Goal: Task Accomplishment & Management: Manage account settings

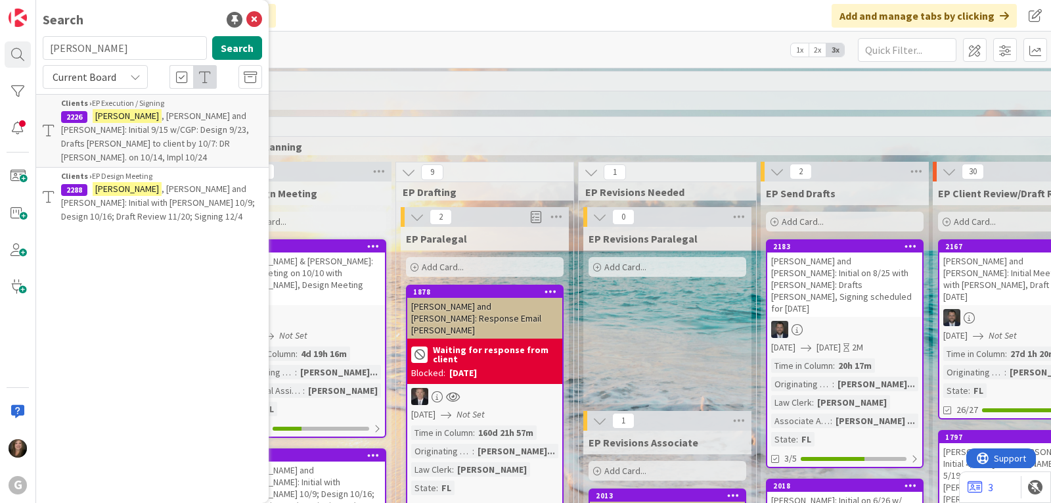
drag, startPoint x: 122, startPoint y: 51, endPoint x: 37, endPoint y: 49, distance: 84.8
click at [37, 49] on div "[PERSON_NAME] Search" at bounding box center [152, 50] width 235 height 29
type input "dell"
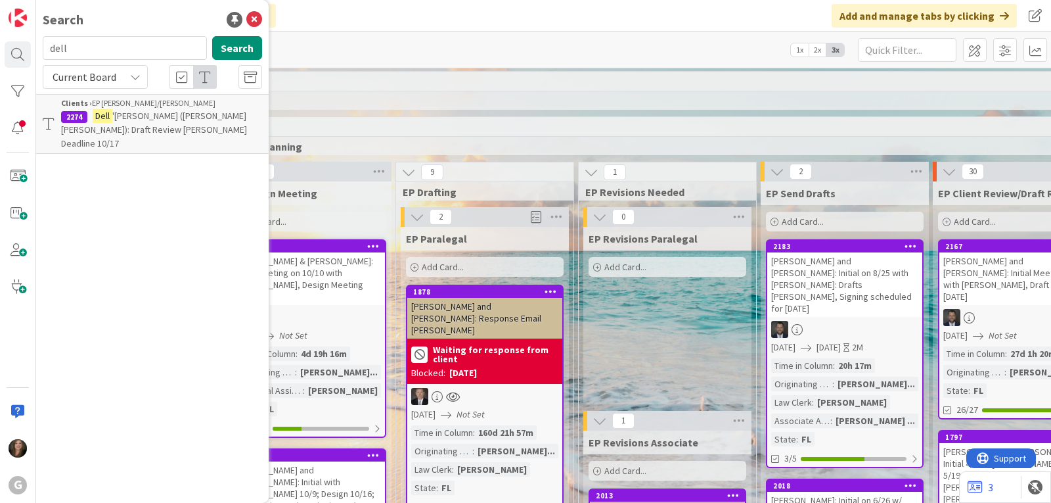
click at [101, 108] on div "Clients › EP [PERSON_NAME]/[PERSON_NAME]" at bounding box center [161, 103] width 201 height 12
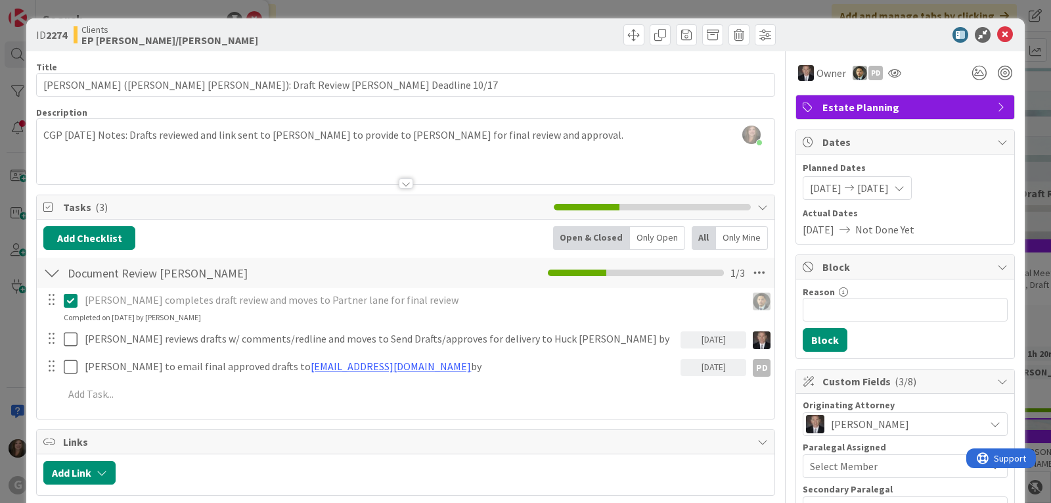
scroll to position [66, 0]
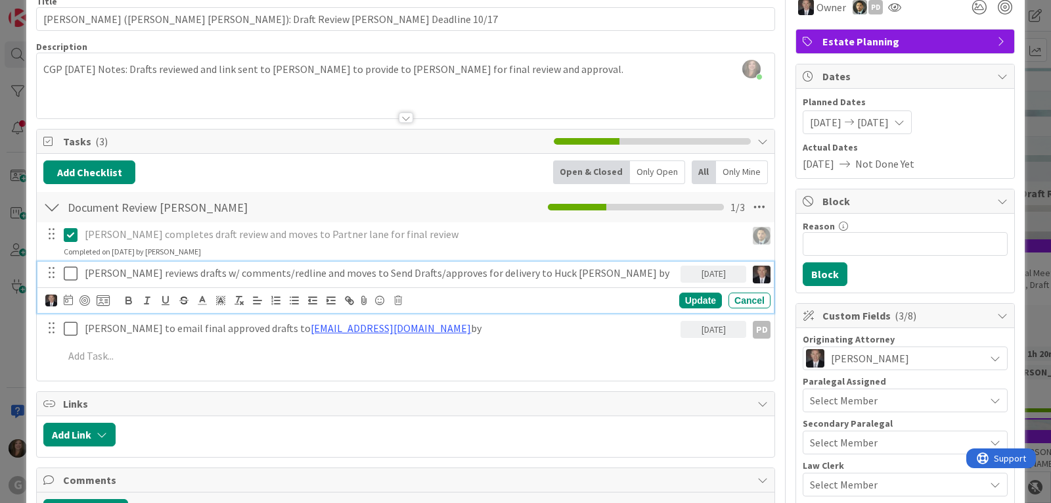
click at [72, 277] on icon at bounding box center [71, 273] width 14 height 16
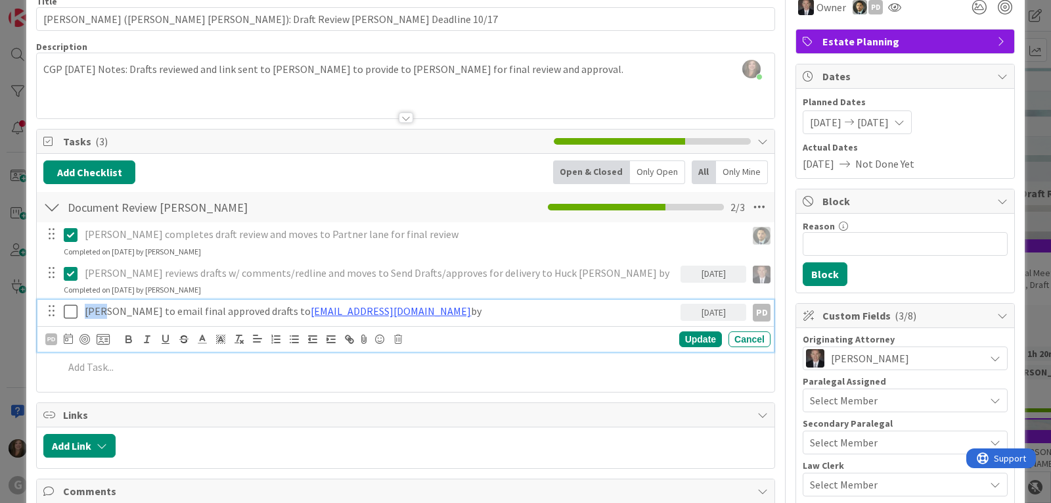
drag, startPoint x: 103, startPoint y: 311, endPoint x: 72, endPoint y: 301, distance: 33.0
click at [72, 308] on div "[PERSON_NAME] to email final approved drafts to [EMAIL_ADDRESS][DOMAIN_NAME] by…" at bounding box center [407, 311] width 728 height 23
click at [47, 336] on div "PD" at bounding box center [51, 339] width 12 height 12
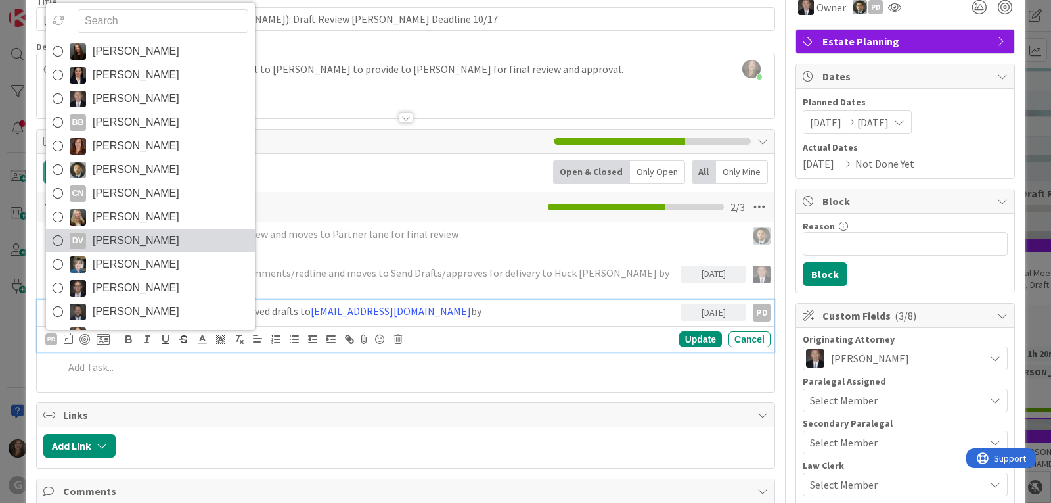
scroll to position [93, 0]
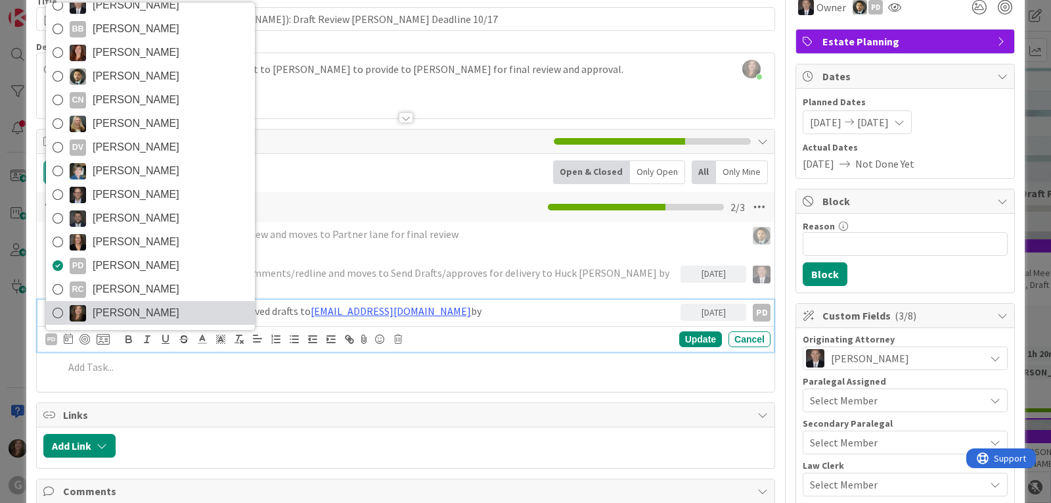
click at [128, 313] on span "[PERSON_NAME]" at bounding box center [136, 313] width 87 height 20
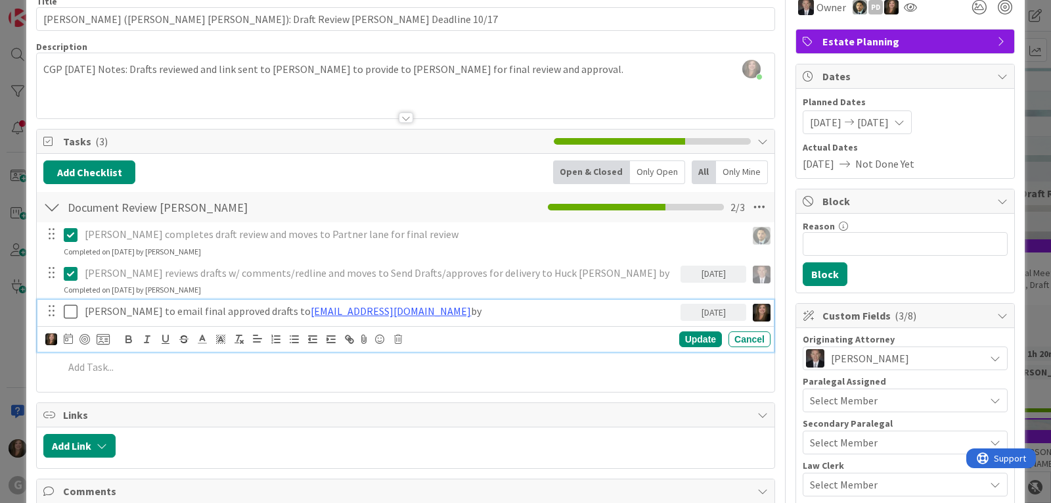
click at [73, 311] on icon at bounding box center [71, 312] width 14 height 16
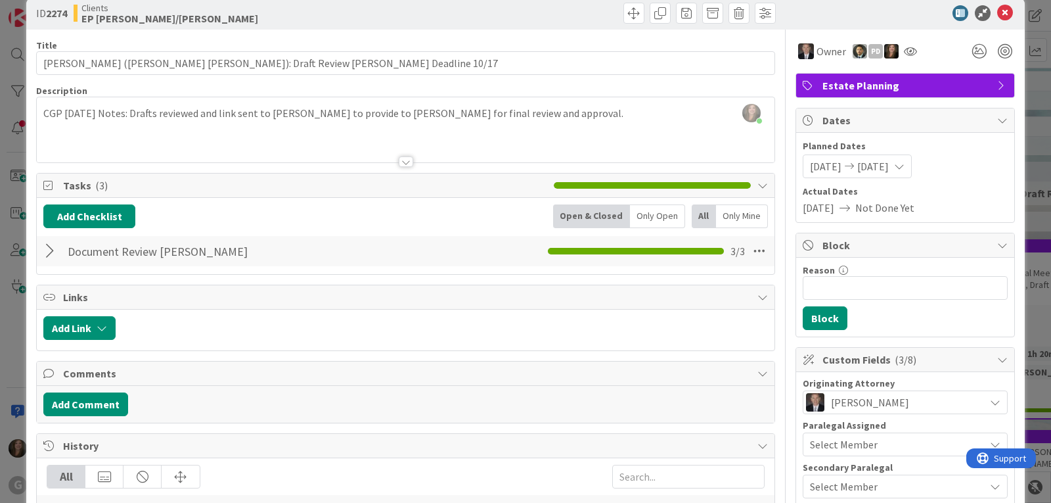
scroll to position [0, 0]
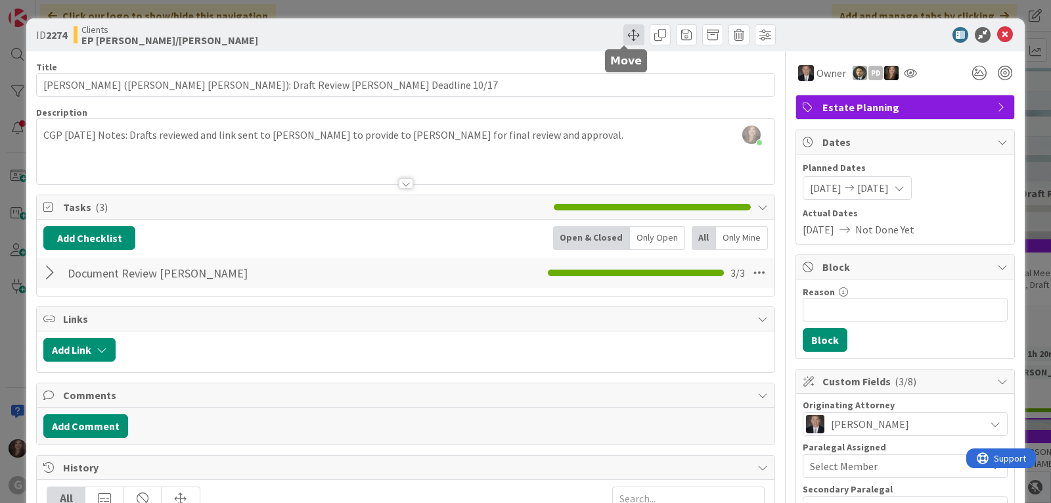
click at [627, 34] on span at bounding box center [634, 34] width 21 height 21
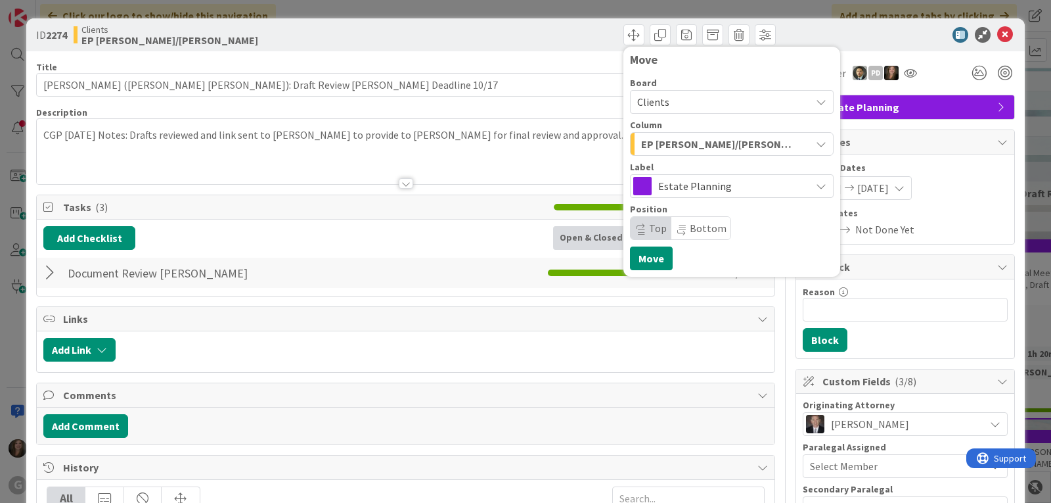
click at [816, 140] on icon "button" at bounding box center [821, 144] width 11 height 11
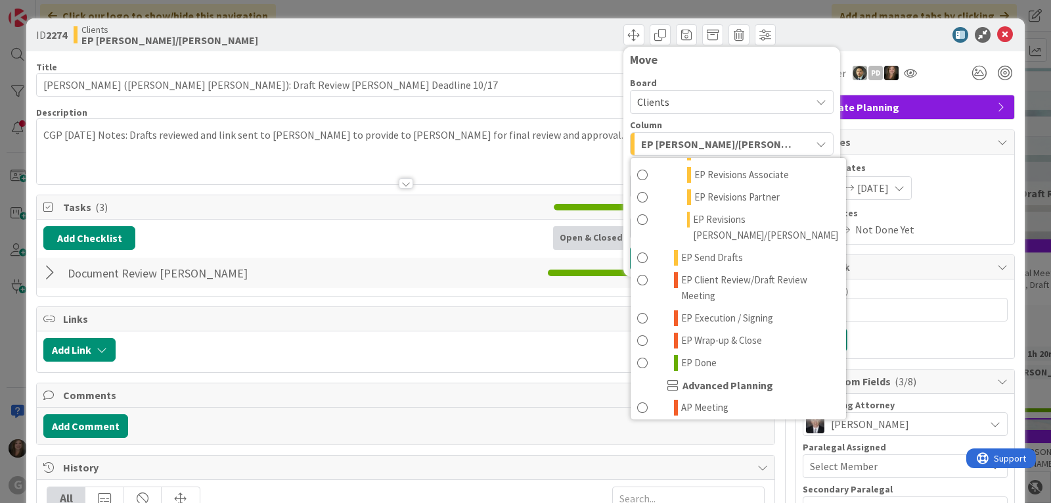
scroll to position [263, 0]
click at [707, 350] on link "EP Done" at bounding box center [739, 361] width 216 height 22
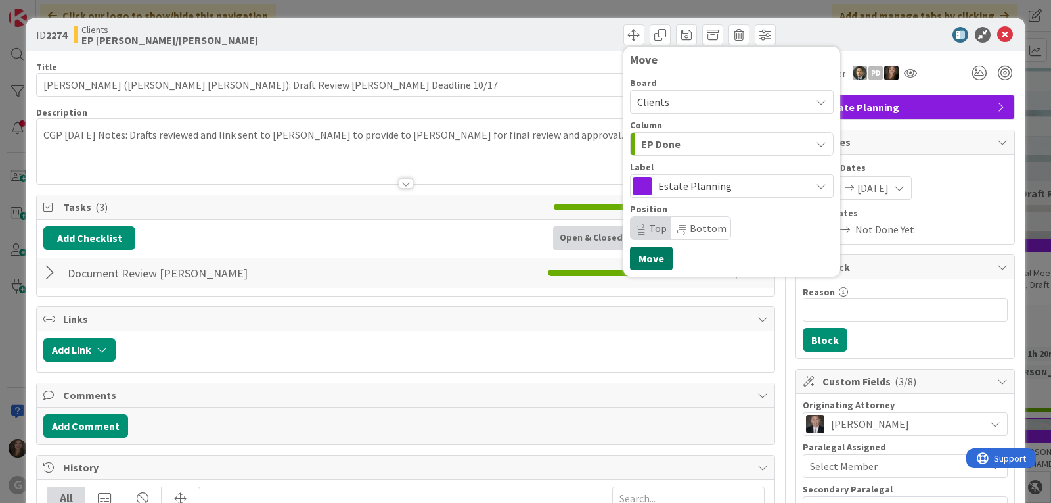
click at [643, 258] on button "Move" at bounding box center [651, 258] width 43 height 24
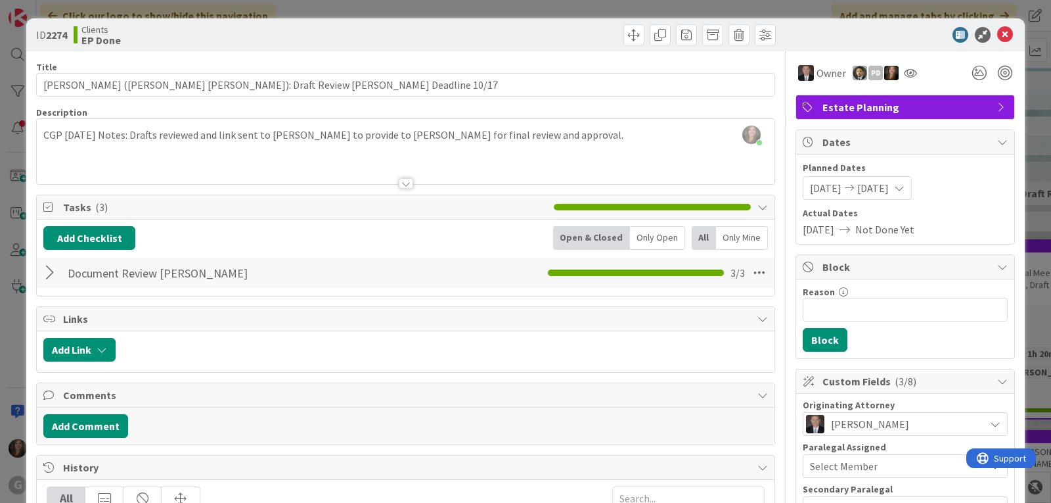
click at [43, 133] on div "[PERSON_NAME] just joined CGP [DATE] Notes: Drafts reviewed and link sent to [P…" at bounding box center [406, 151] width 738 height 65
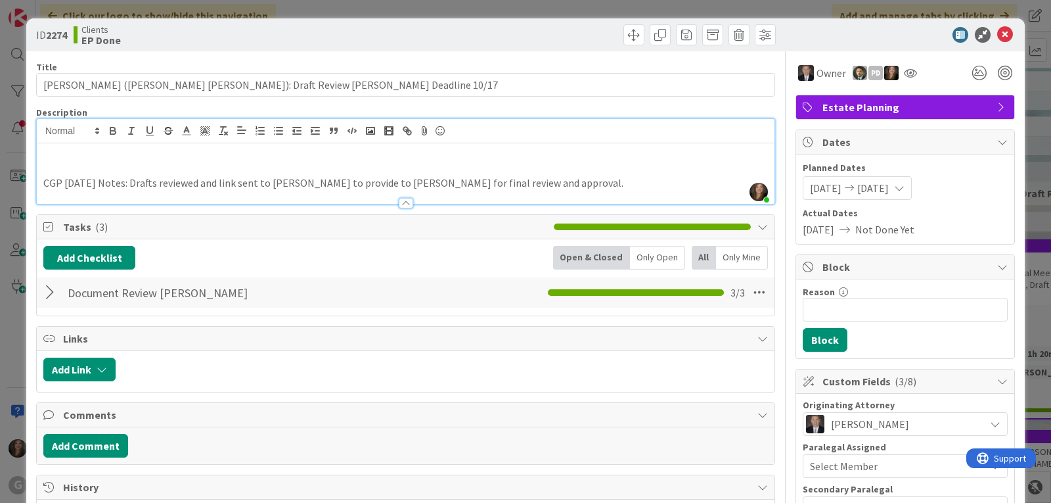
click at [51, 153] on p at bounding box center [405, 153] width 725 height 15
click at [63, 154] on p at bounding box center [405, 153] width 725 height 15
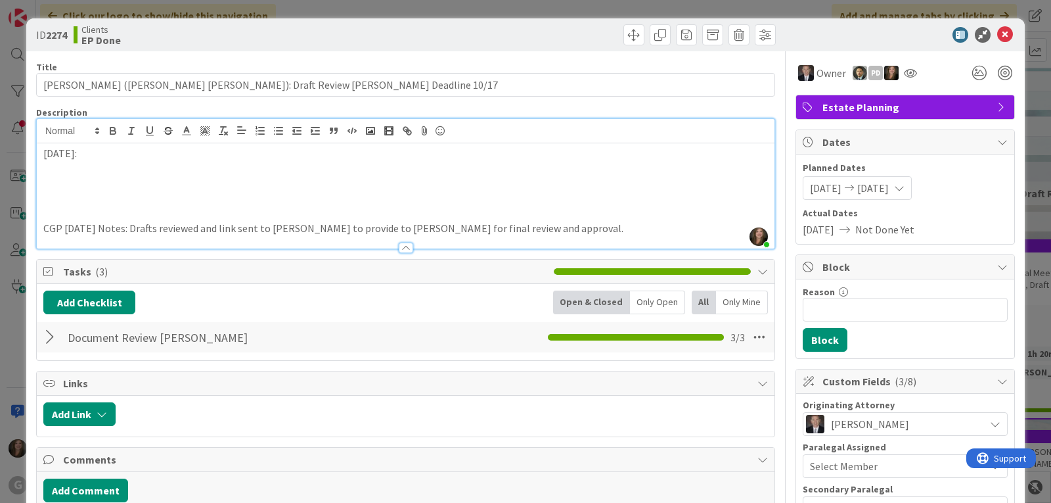
click at [76, 195] on p at bounding box center [405, 198] width 725 height 15
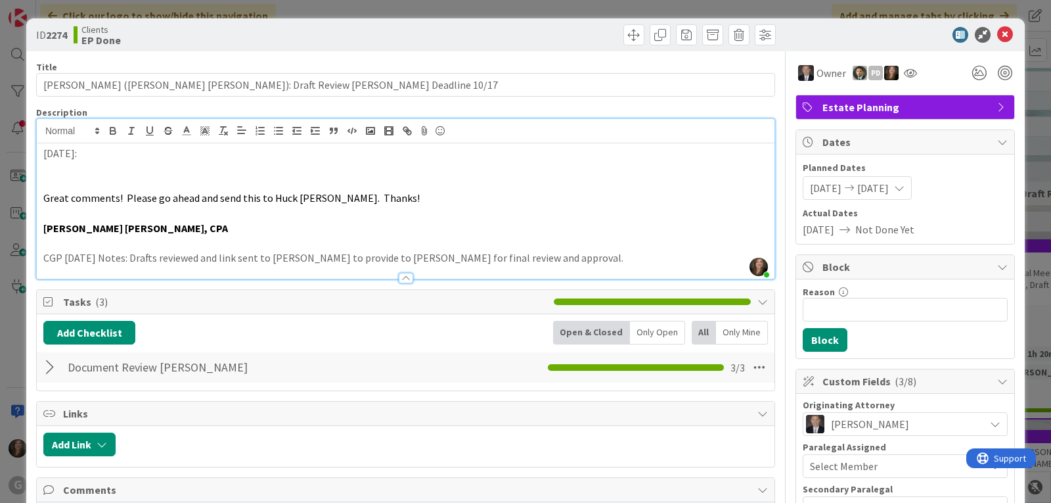
click at [81, 163] on p at bounding box center [405, 168] width 725 height 15
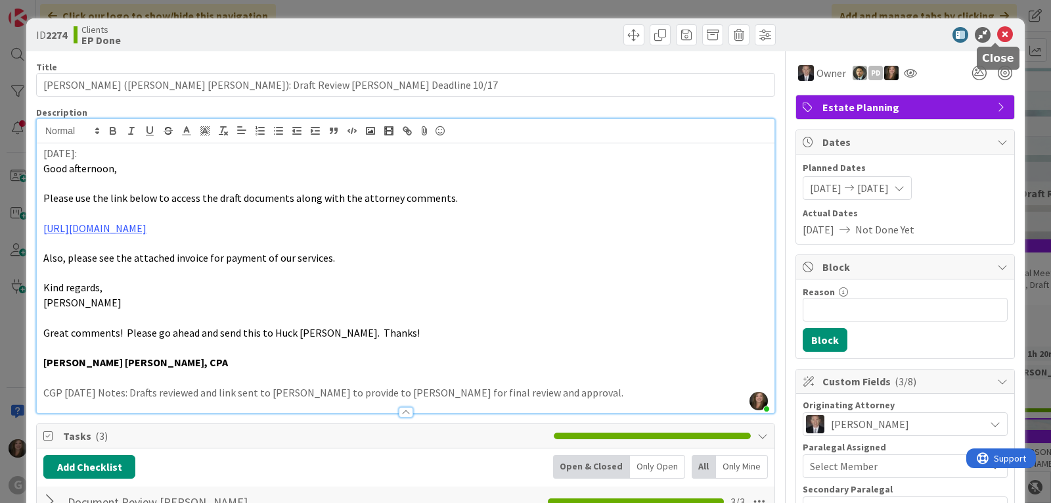
click at [997, 28] on icon at bounding box center [1005, 35] width 16 height 16
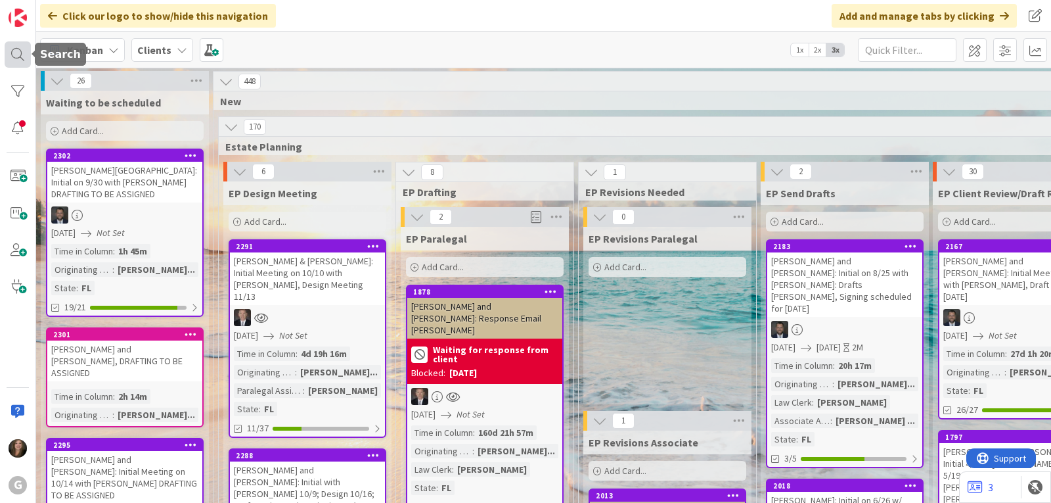
click at [11, 56] on div at bounding box center [18, 54] width 26 height 26
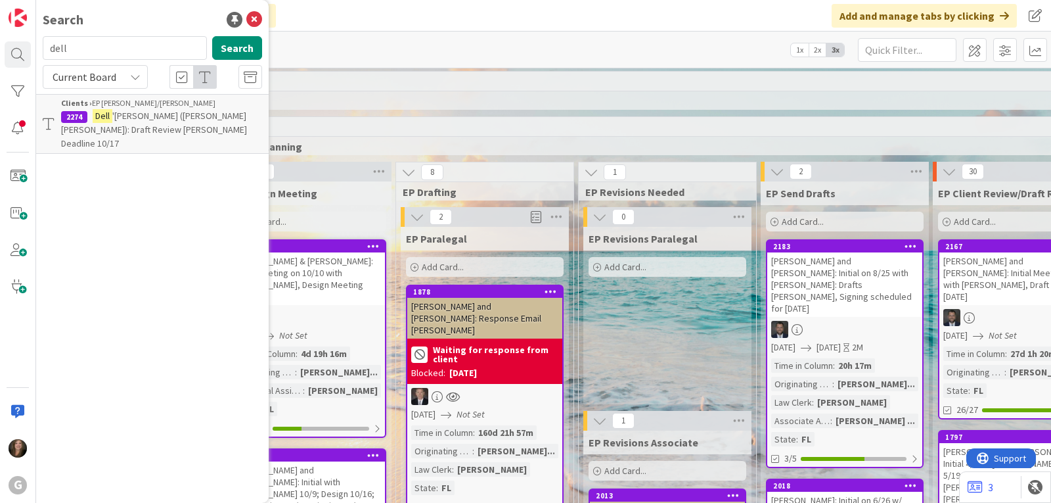
drag, startPoint x: 90, startPoint y: 51, endPoint x: 45, endPoint y: 51, distance: 45.3
click at [45, 51] on input "dell" at bounding box center [125, 48] width 164 height 24
type input "uki"
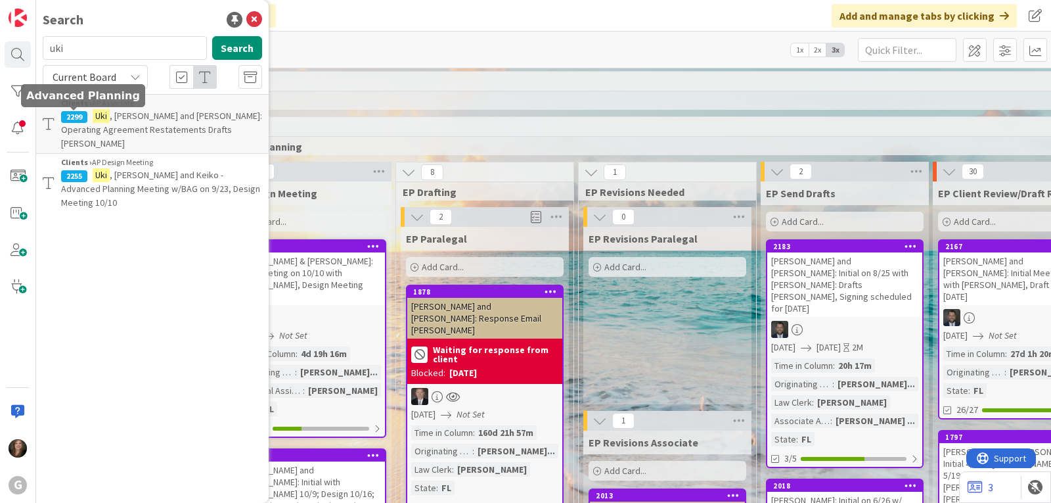
click at [85, 117] on div "2299" at bounding box center [74, 117] width 26 height 12
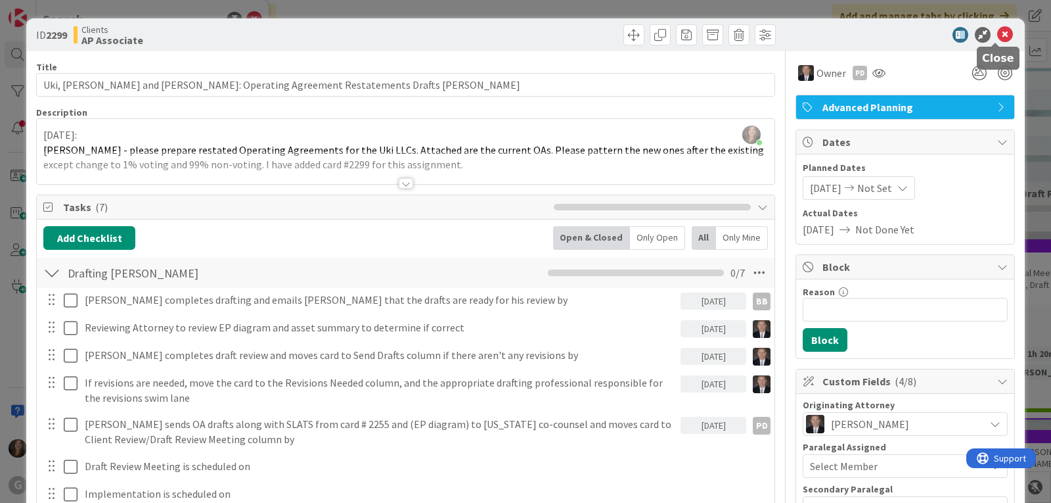
click at [997, 34] on icon at bounding box center [1005, 35] width 16 height 16
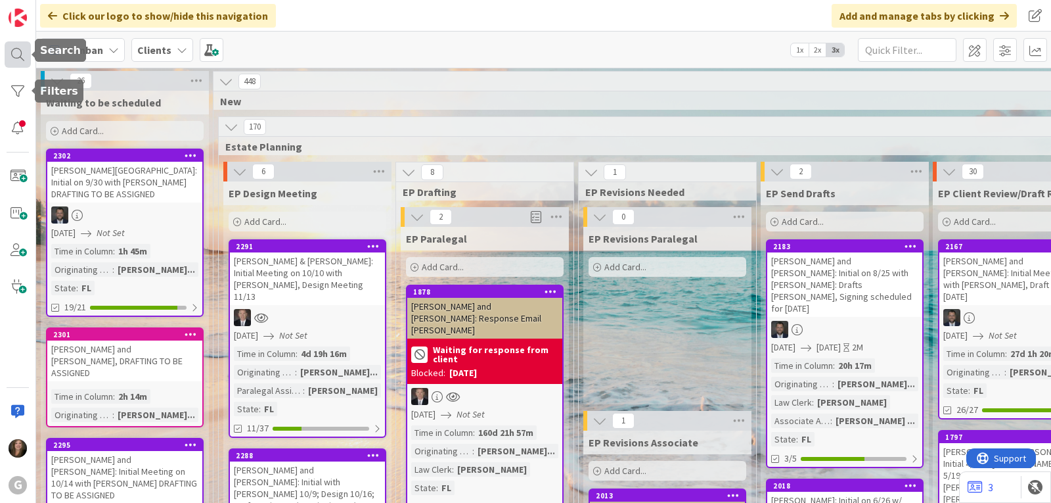
click at [11, 53] on div at bounding box center [18, 54] width 26 height 26
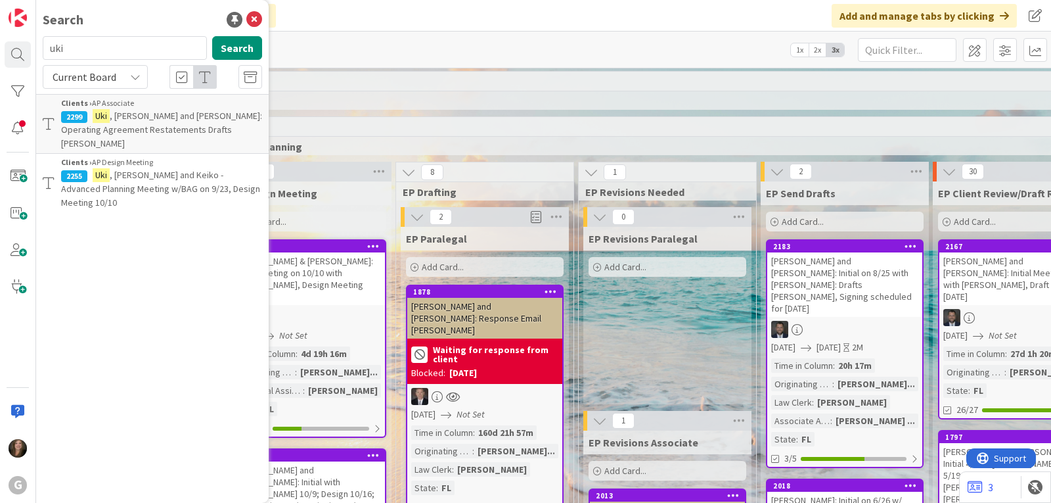
click at [135, 169] on span ", [PERSON_NAME] and Keiko - Advanced Planning Meeting w/BAG on 9/23, Design Mee…" at bounding box center [160, 188] width 199 height 39
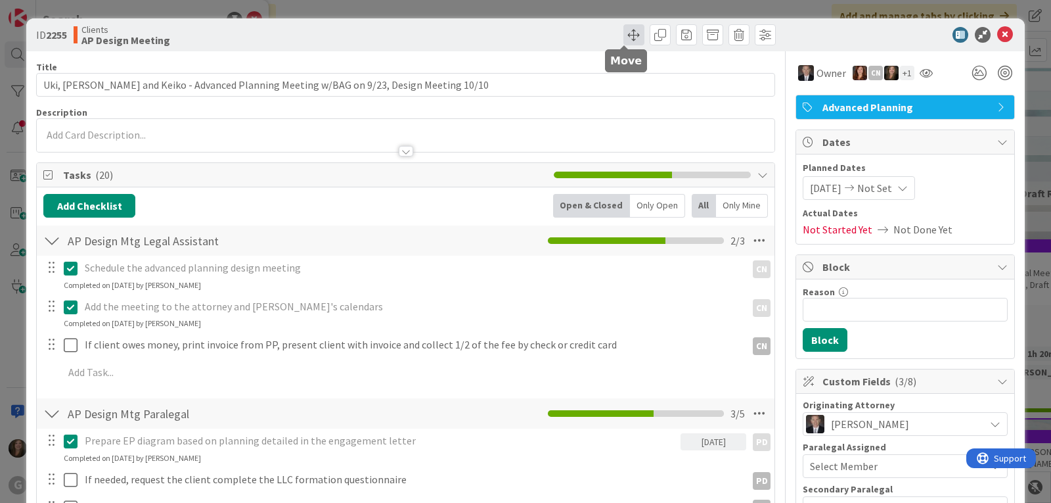
click at [631, 35] on span at bounding box center [634, 34] width 21 height 21
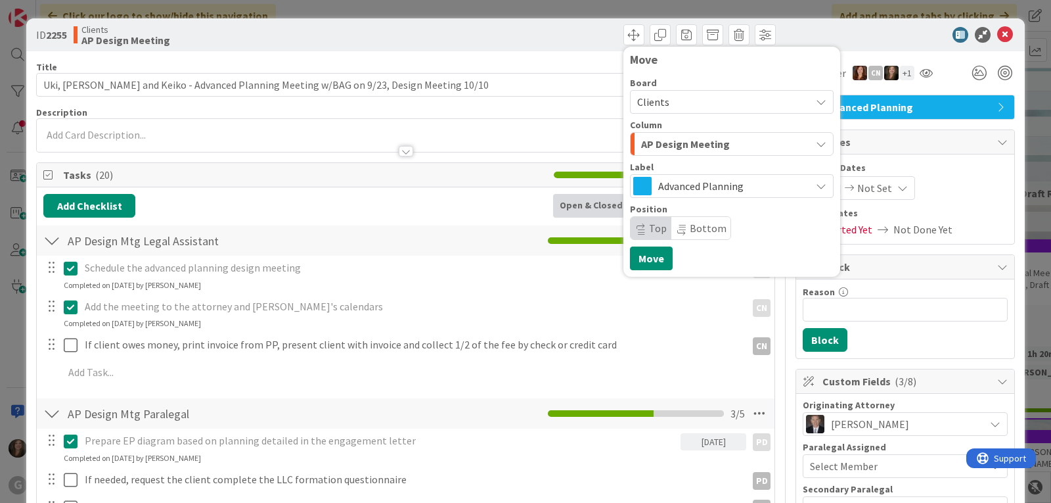
click at [793, 141] on div "AP Design Meeting" at bounding box center [724, 143] width 173 height 21
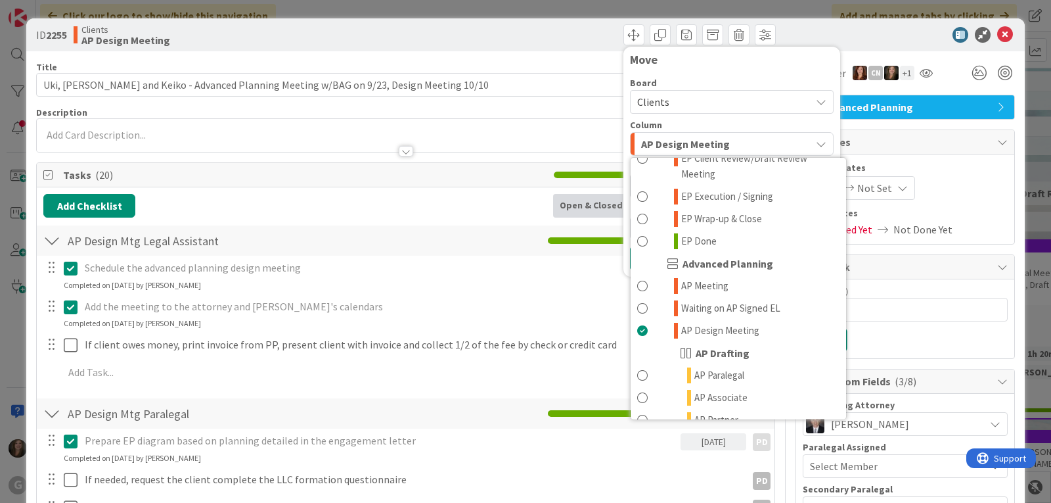
scroll to position [394, 0]
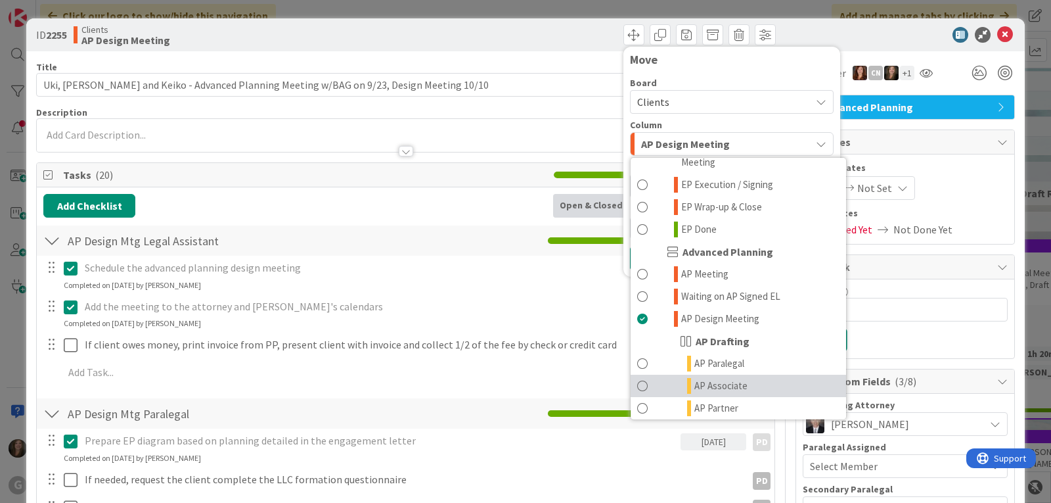
click at [696, 378] on span "AP Associate" at bounding box center [721, 386] width 53 height 16
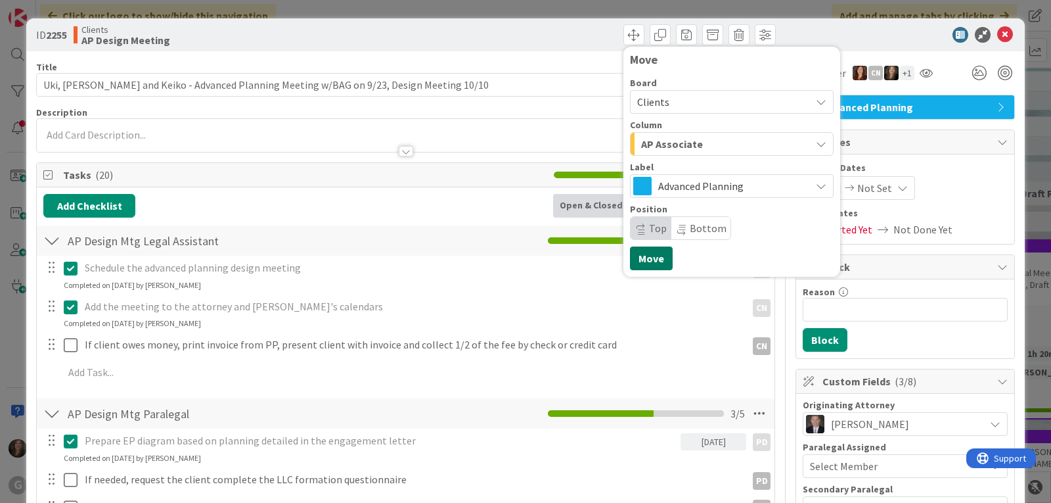
click at [641, 254] on button "Move" at bounding box center [651, 258] width 43 height 24
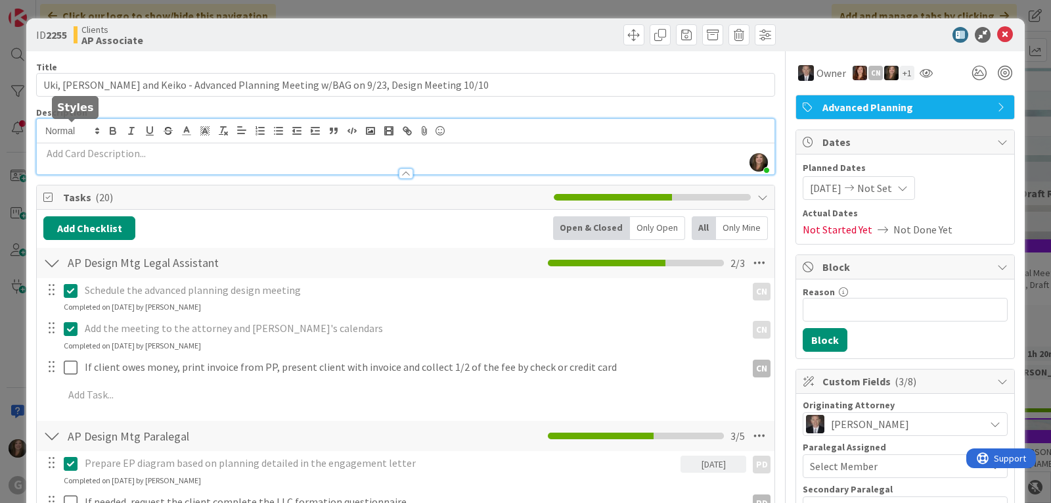
click at [96, 133] on div "[PERSON_NAME] just joined" at bounding box center [406, 146] width 738 height 55
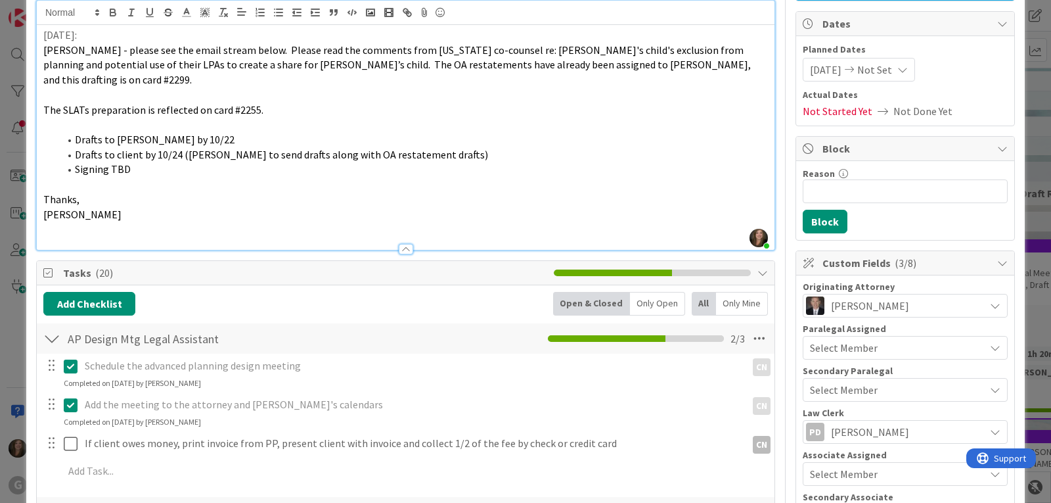
scroll to position [131, 0]
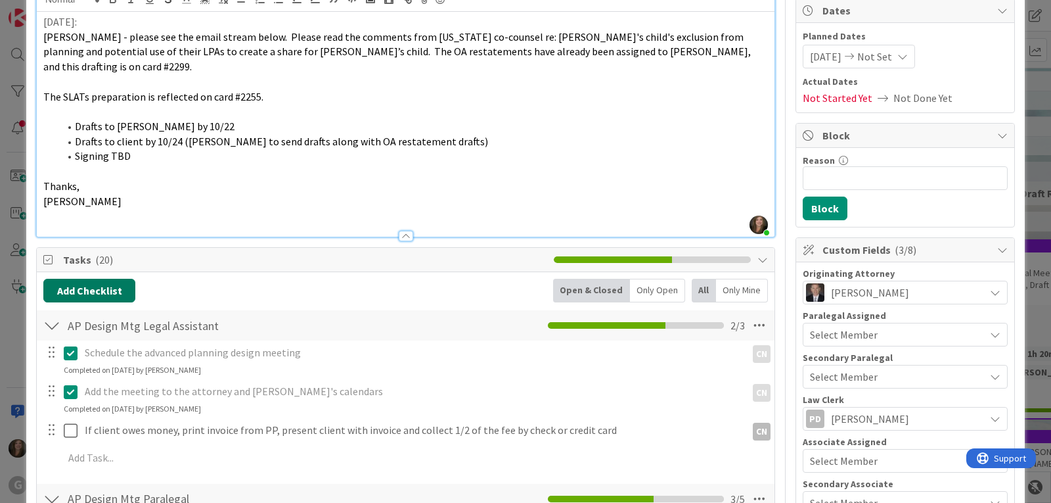
click at [107, 279] on button "Add Checklist" at bounding box center [89, 291] width 92 height 24
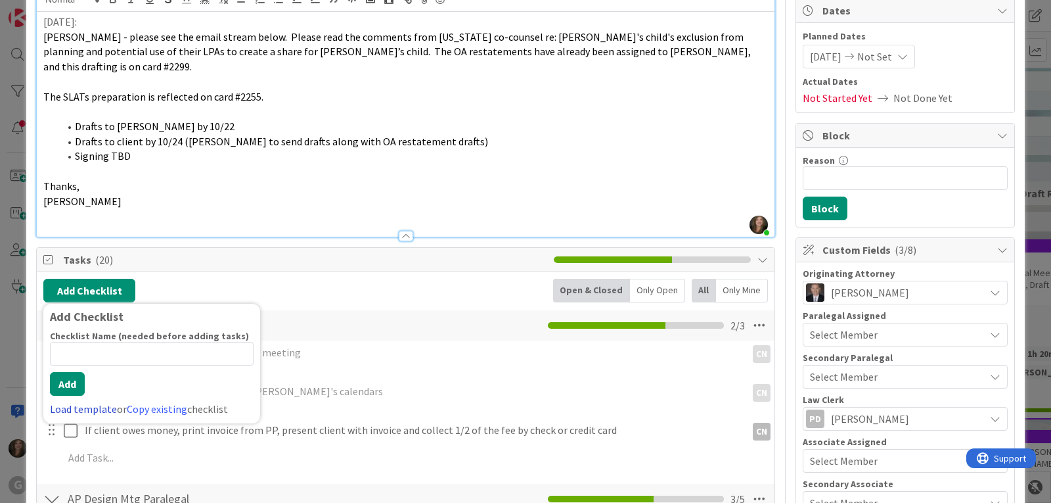
click at [83, 402] on link "Load template" at bounding box center [83, 408] width 67 height 13
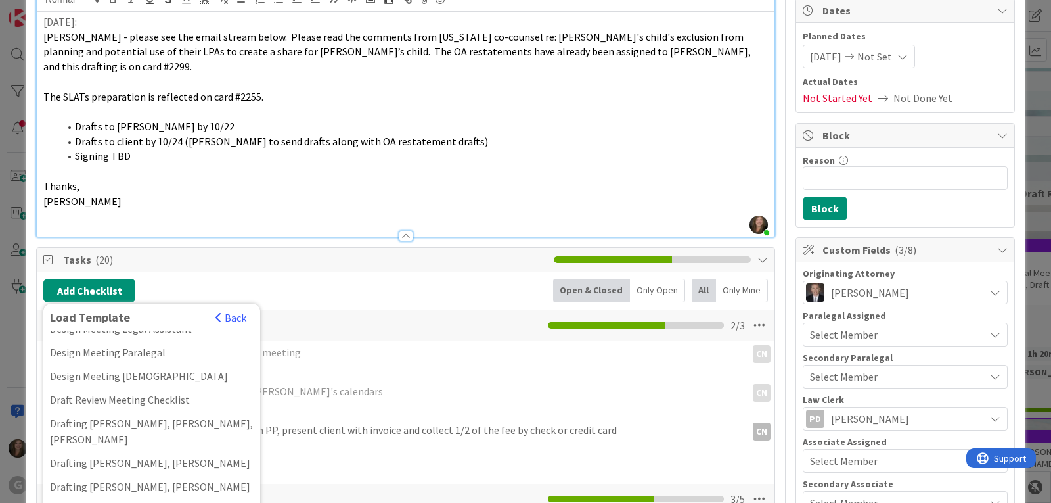
scroll to position [394, 0]
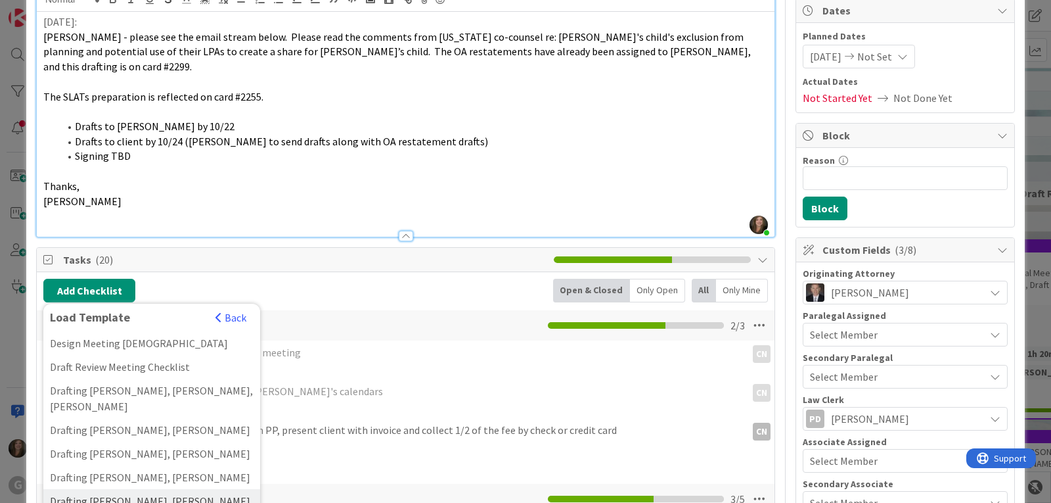
click at [87, 489] on div "Drafting [PERSON_NAME], [PERSON_NAME]" at bounding box center [151, 501] width 217 height 24
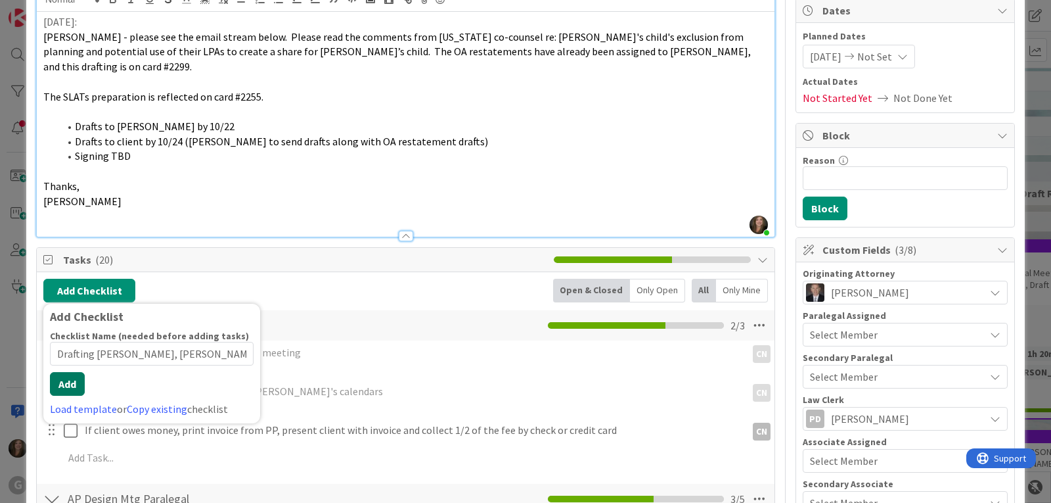
click at [66, 378] on button "Add" at bounding box center [67, 384] width 35 height 24
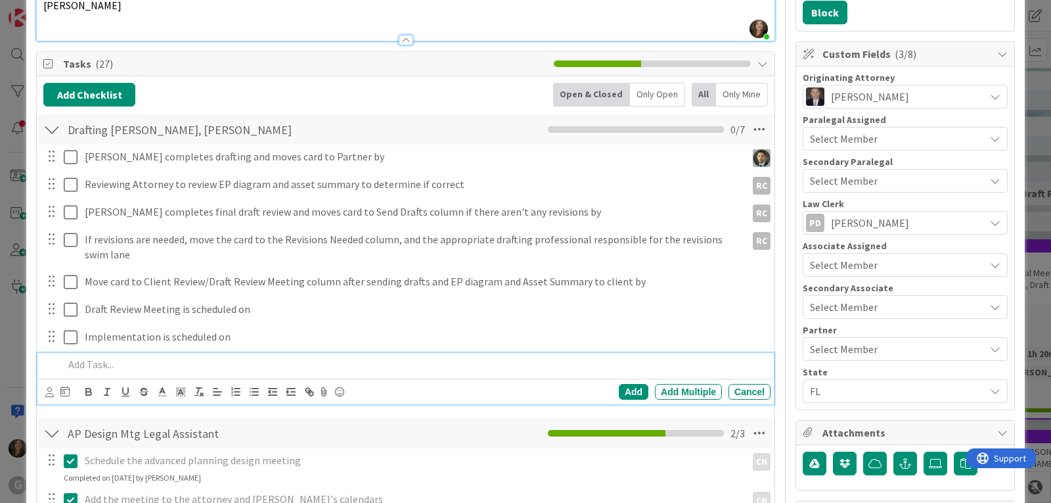
scroll to position [293, 0]
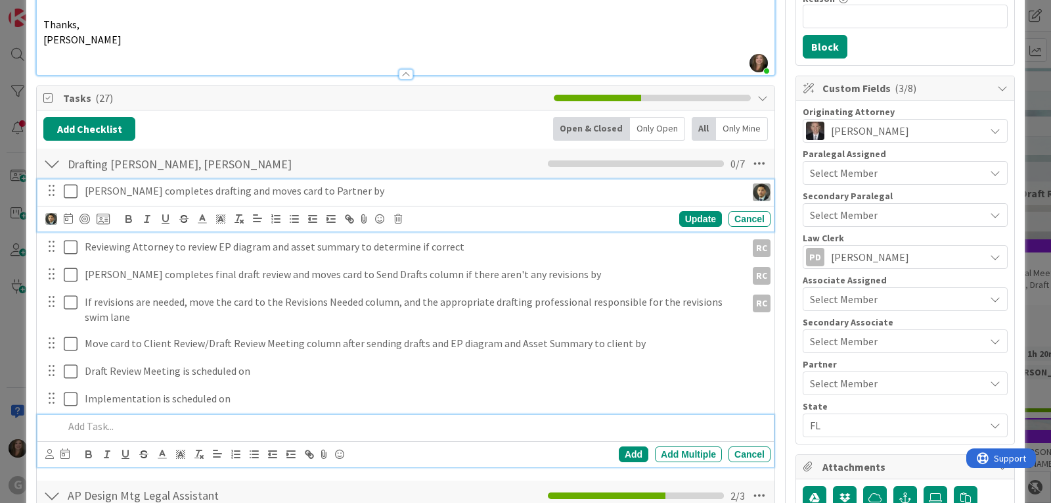
click at [189, 183] on p "[PERSON_NAME] completes drafting and moves card to Partner by" at bounding box center [413, 190] width 656 height 15
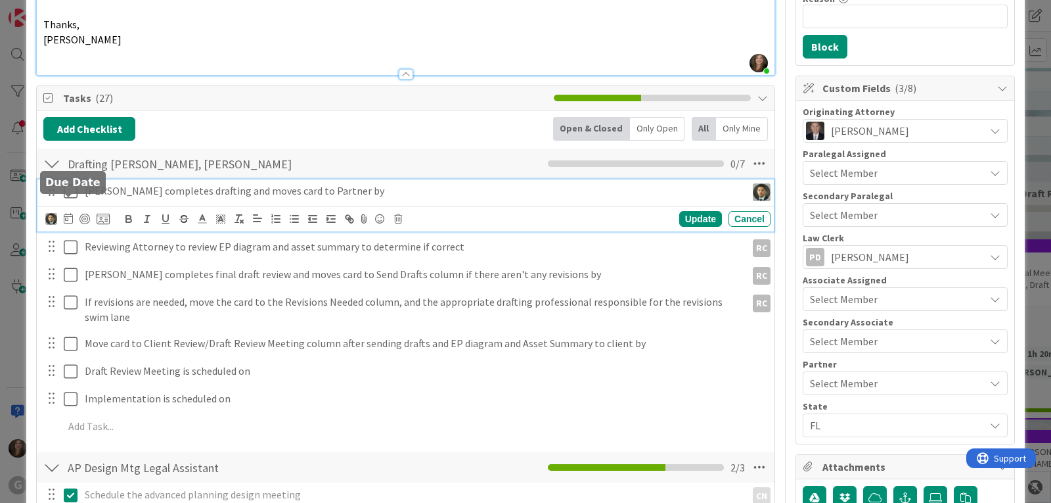
click at [70, 213] on icon at bounding box center [68, 218] width 9 height 11
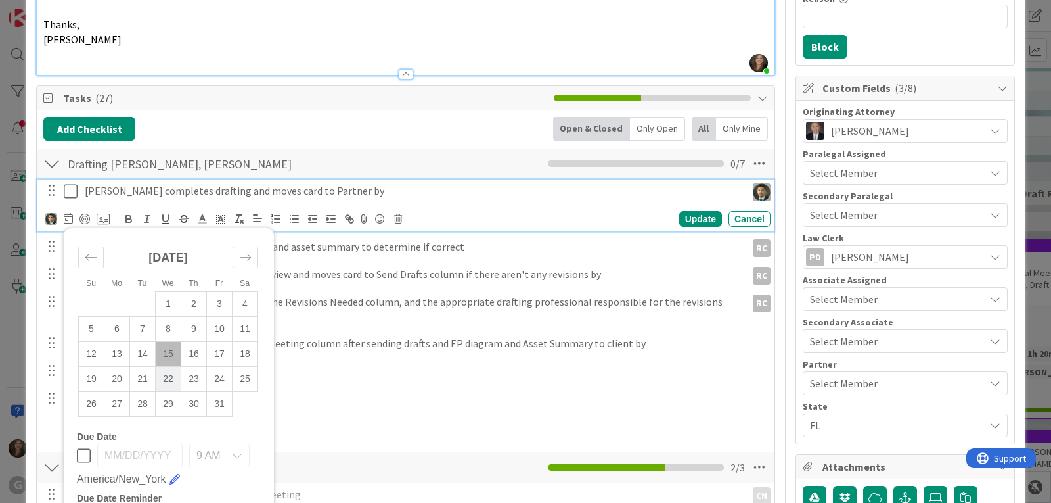
click at [174, 366] on td "22" at bounding box center [169, 378] width 26 height 25
type input "[DATE]"
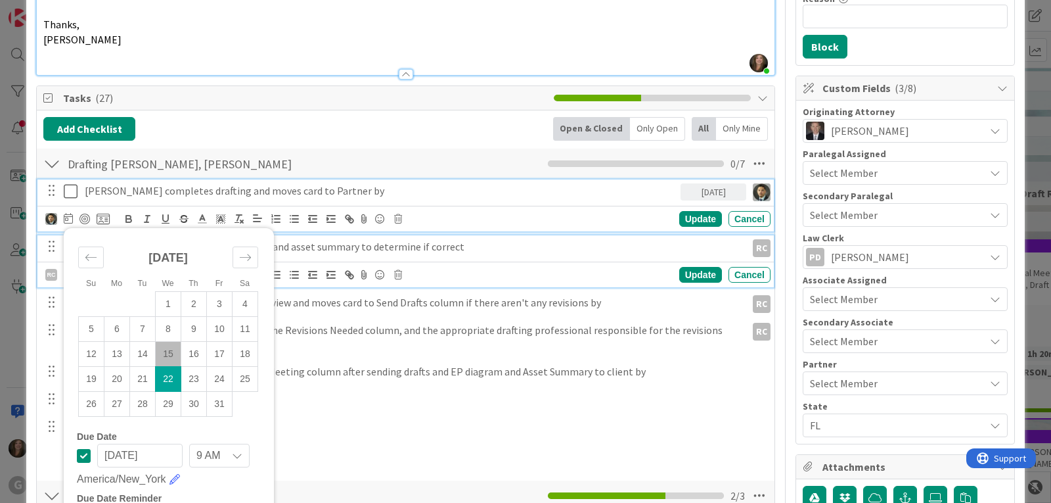
click at [342, 239] on p "Reviewing Attorney to review EP diagram and asset summary to determine if corre…" at bounding box center [413, 246] width 656 height 15
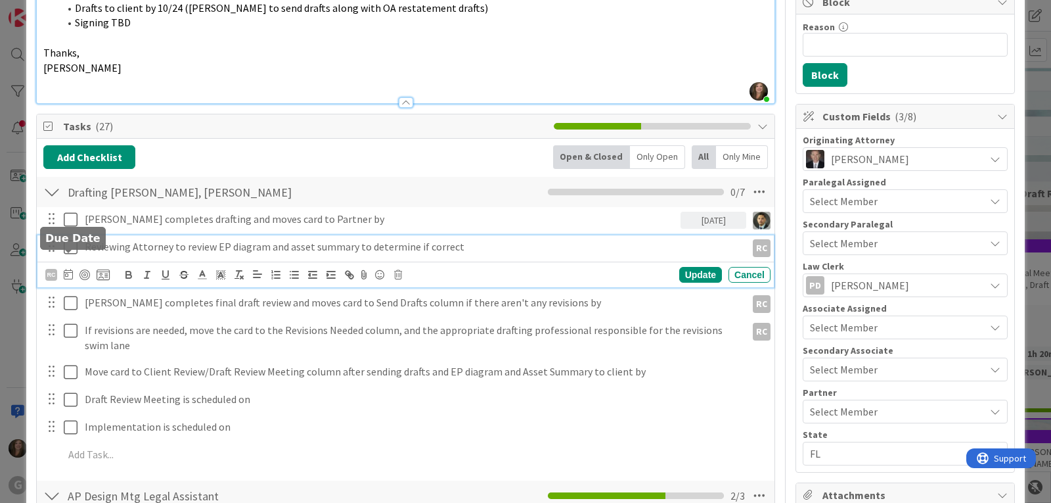
click at [70, 269] on icon at bounding box center [68, 274] width 9 height 11
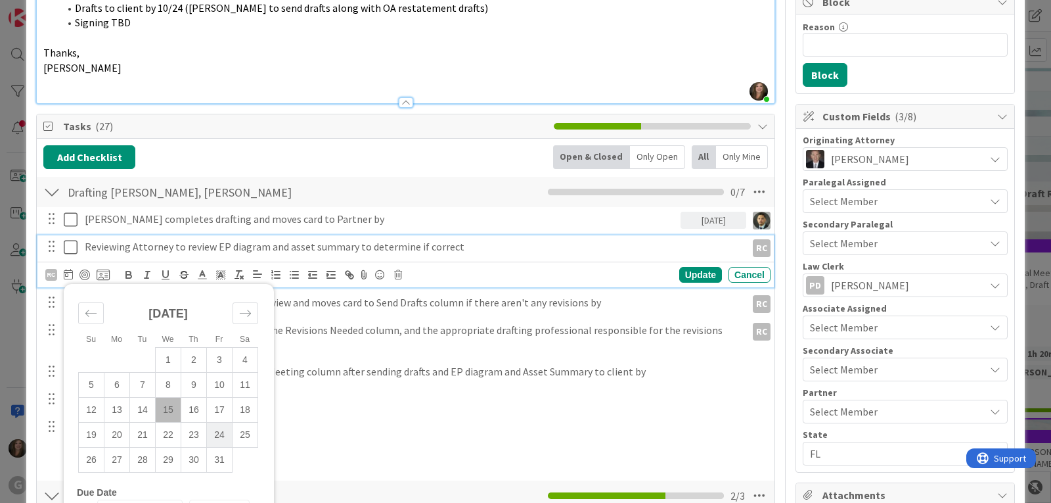
click at [222, 422] on td "24" at bounding box center [220, 434] width 26 height 25
type input "[DATE]"
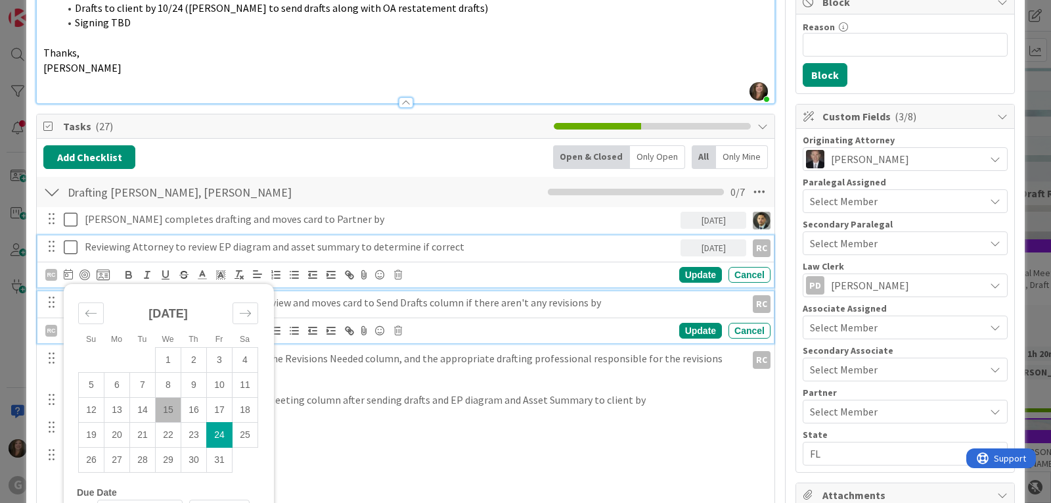
click at [346, 295] on p "[PERSON_NAME] completes final draft review and moves card to Send Drafts column…" at bounding box center [413, 302] width 656 height 15
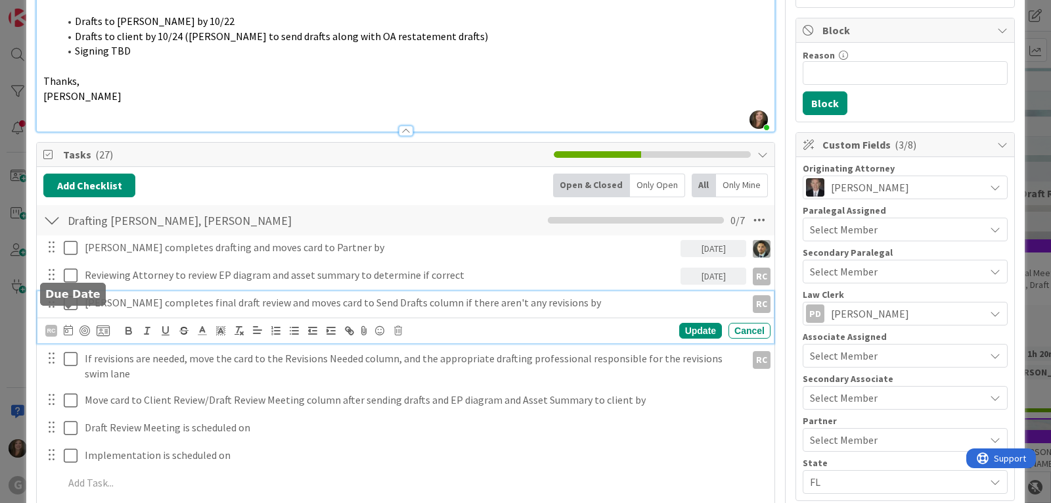
click at [70, 325] on icon at bounding box center [68, 330] width 9 height 11
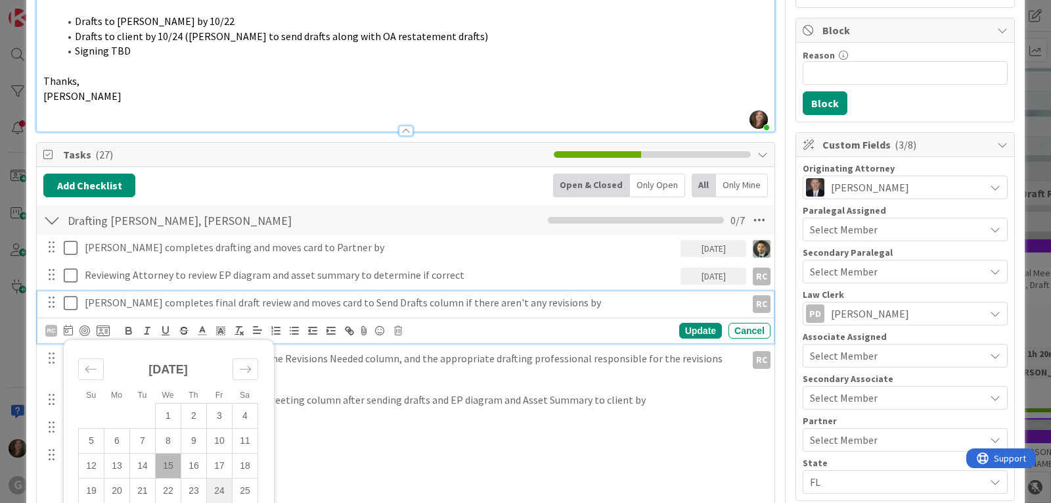
click at [219, 478] on td "24" at bounding box center [220, 490] width 26 height 25
type input "[DATE]"
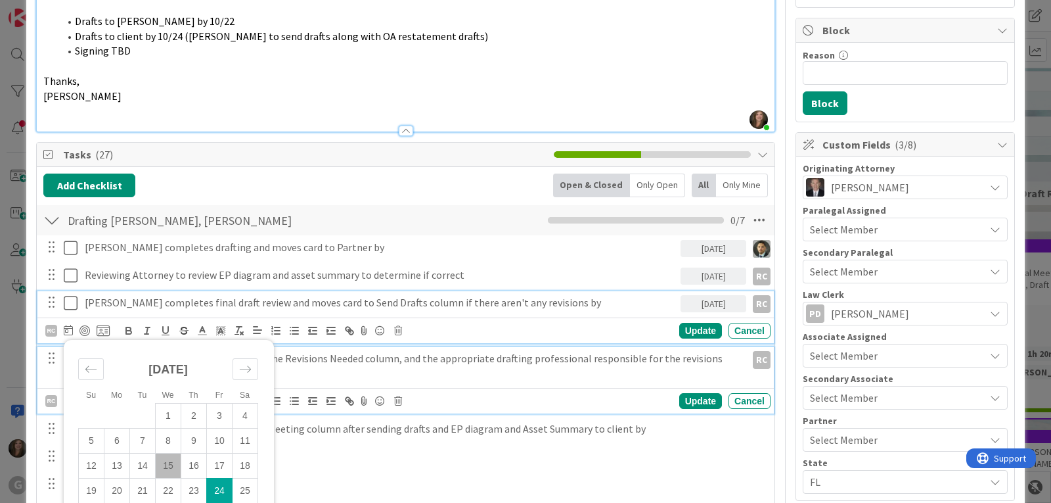
click at [378, 351] on p "If revisions are needed, move the card to the Revisions Needed column, and the …" at bounding box center [413, 366] width 656 height 30
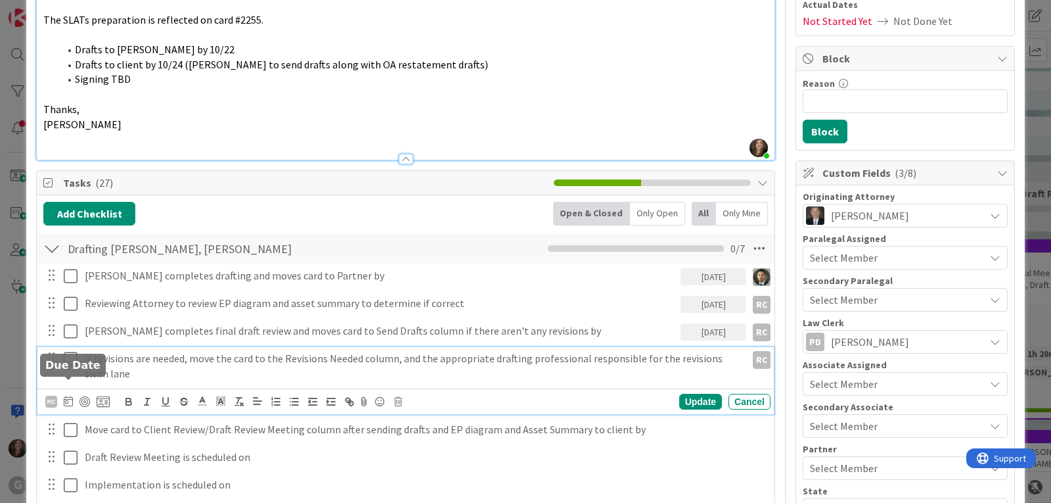
click at [69, 396] on icon at bounding box center [68, 401] width 9 height 11
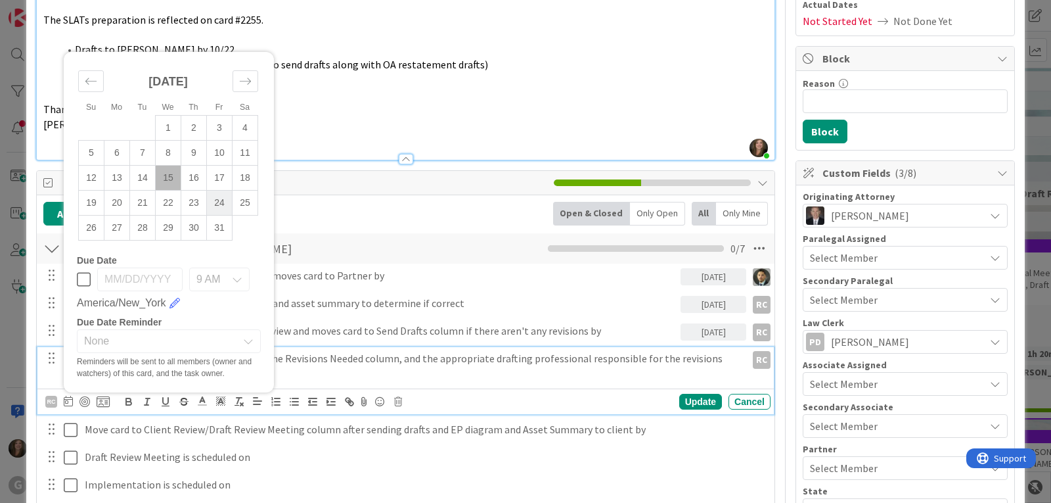
click at [218, 191] on td "24" at bounding box center [220, 202] width 26 height 25
type input "[DATE]"
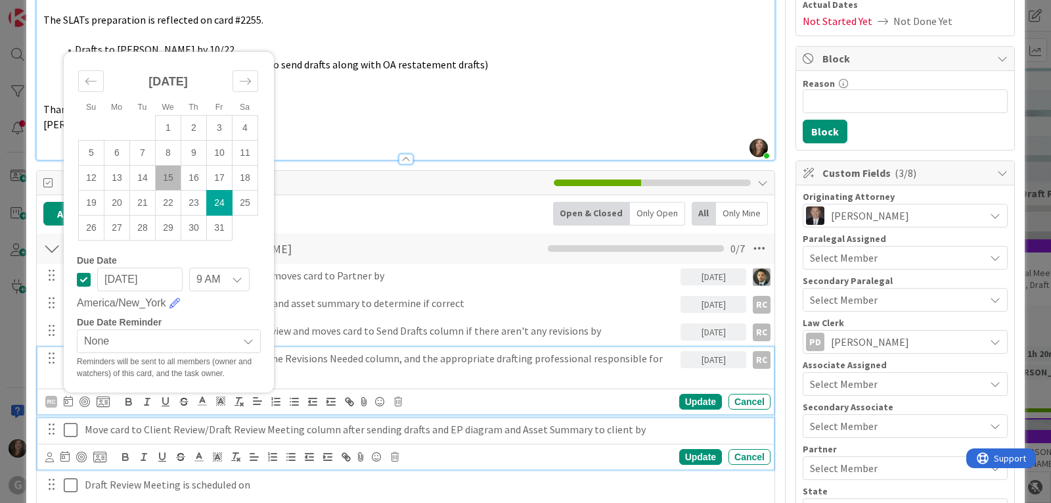
click at [143, 422] on p "Move card to Client Review/Draft Review Meeting column after sending drafts and…" at bounding box center [425, 429] width 681 height 15
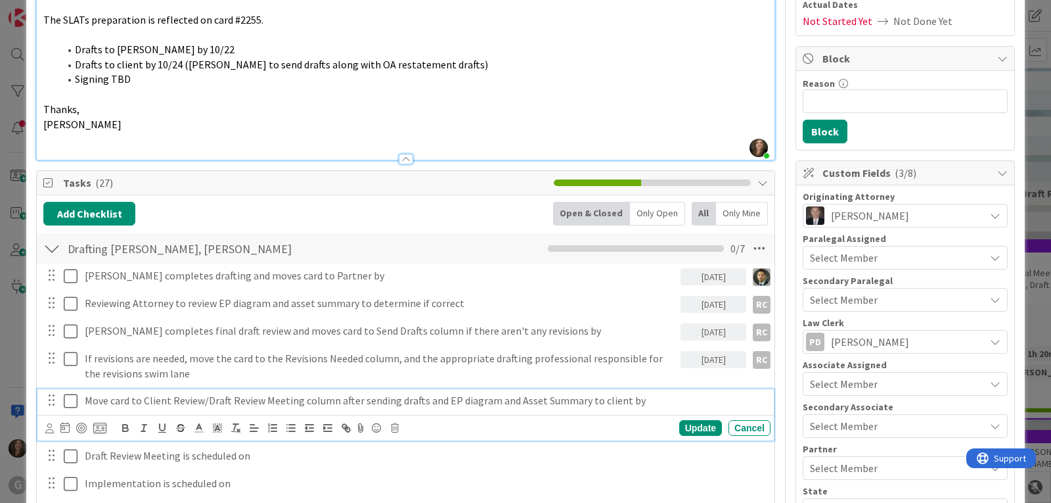
scroll to position [179, 0]
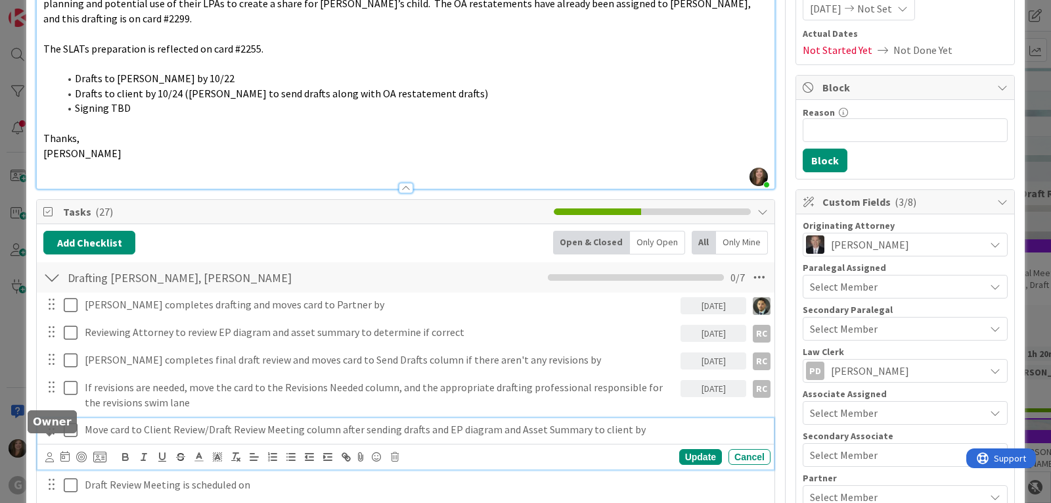
click at [48, 452] on icon at bounding box center [49, 457] width 9 height 10
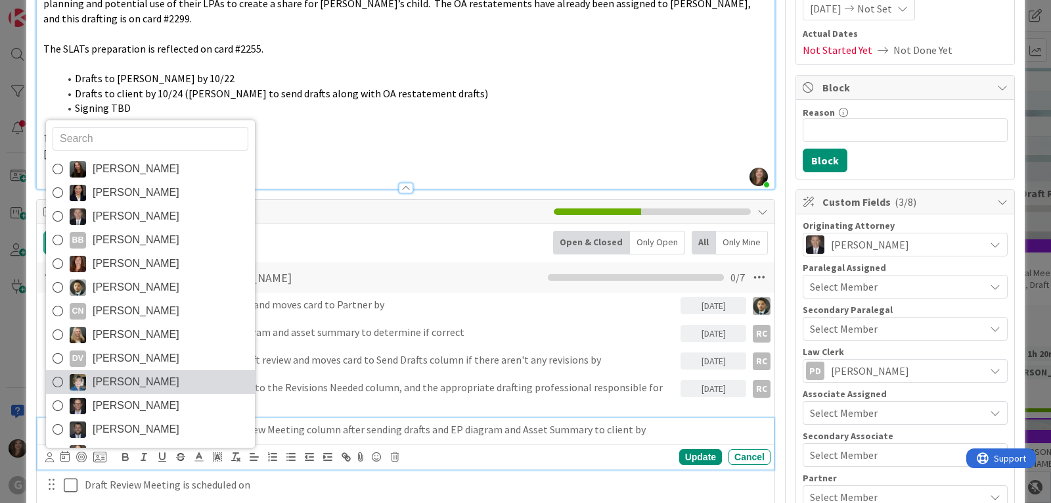
scroll to position [93, 0]
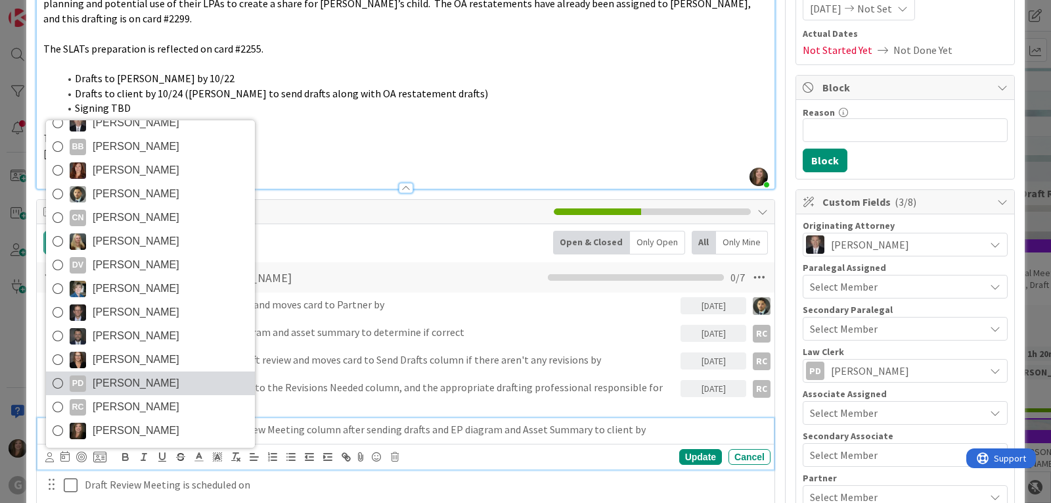
click at [124, 373] on span "[PERSON_NAME]" at bounding box center [136, 383] width 87 height 20
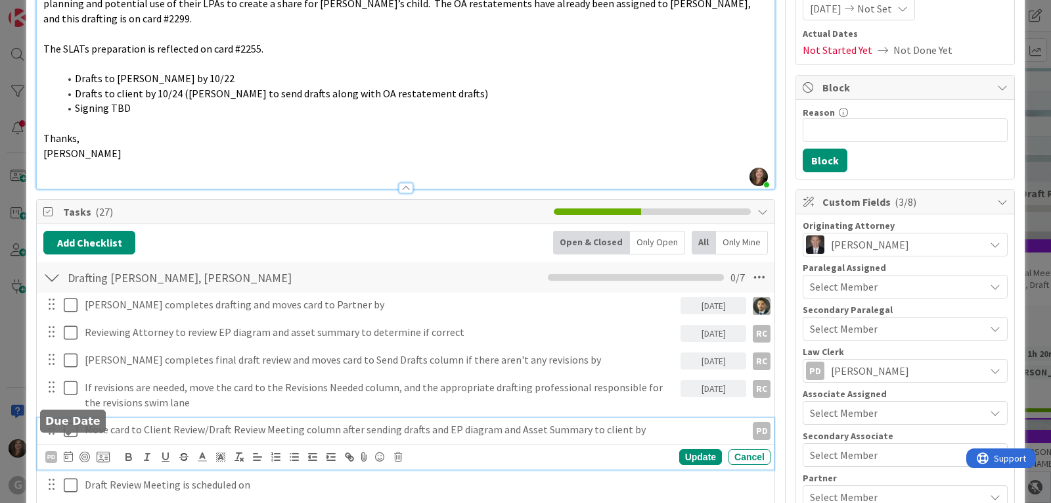
click at [68, 451] on icon at bounding box center [68, 456] width 9 height 11
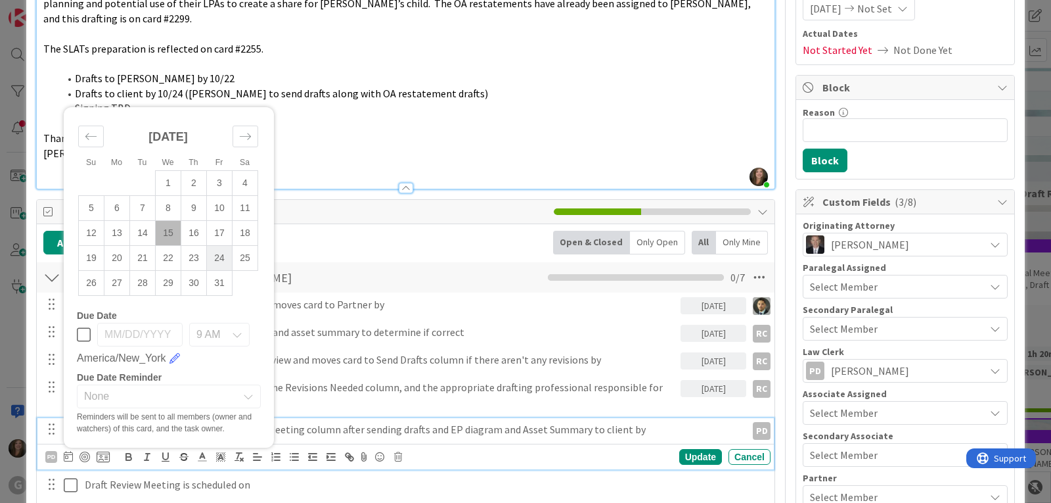
click at [215, 246] on td "24" at bounding box center [220, 258] width 26 height 25
type input "[DATE]"
click at [404, 422] on p "Move card to Client Review/Draft Review Meeting column after sending drafts and…" at bounding box center [380, 429] width 591 height 15
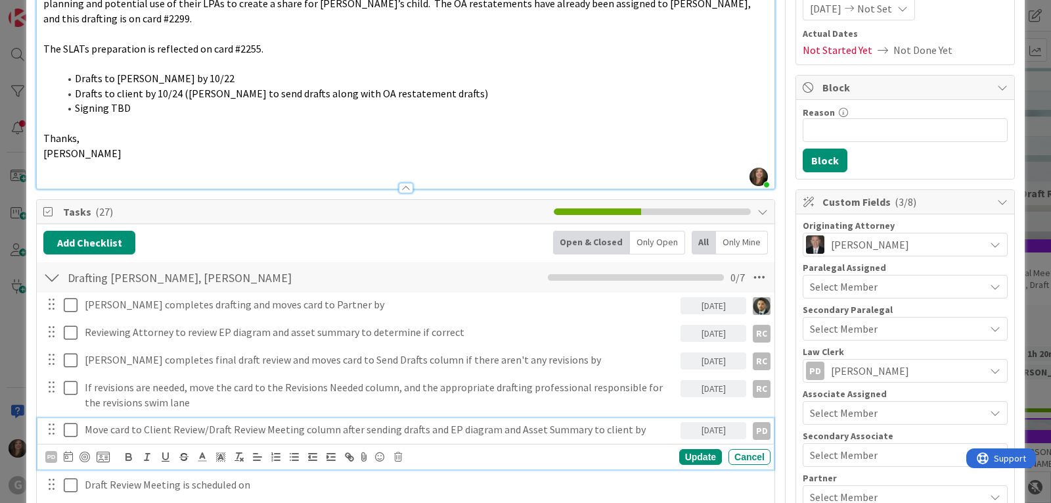
click at [422, 422] on p "Move card to Client Review/Draft Review Meeting column after sending drafts and…" at bounding box center [380, 429] width 591 height 15
click at [604, 422] on p "Move card to Client Review/Draft Review Meeting column after sending drafts to …" at bounding box center [380, 429] width 591 height 15
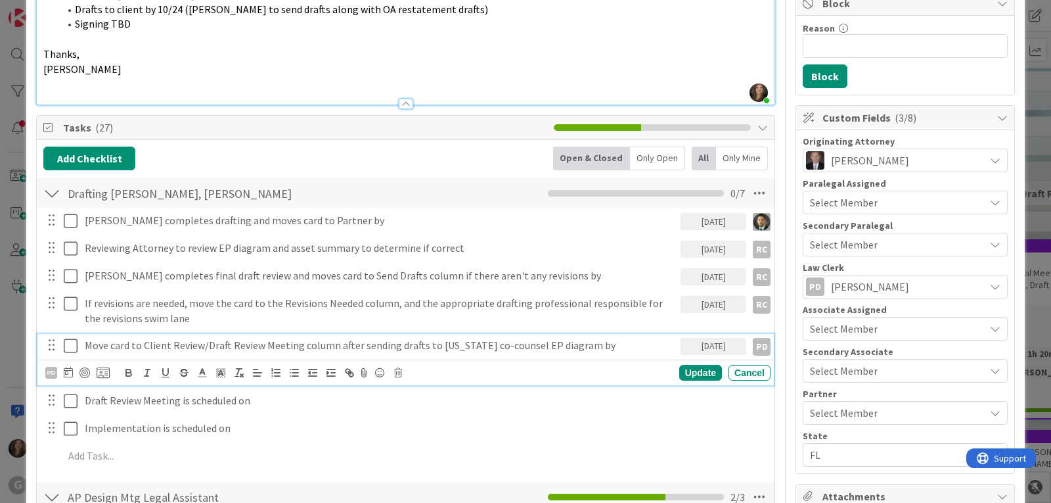
scroll to position [311, 0]
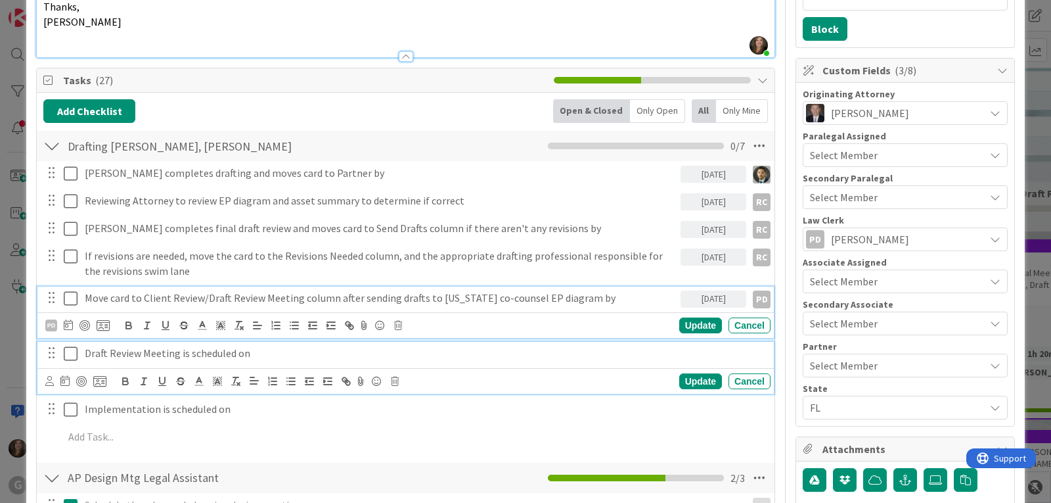
click at [224, 346] on p "Draft Review Meeting is scheduled on" at bounding box center [425, 353] width 681 height 15
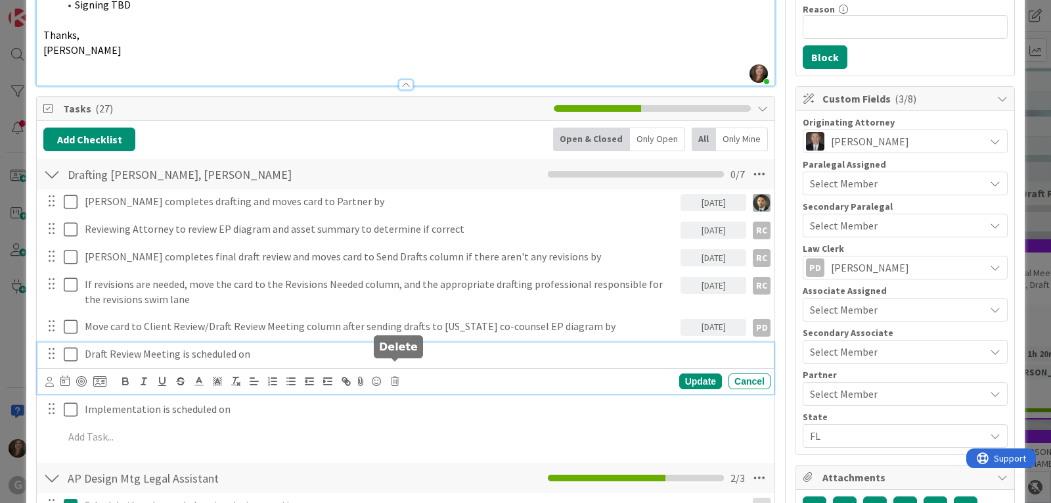
click at [397, 377] on icon at bounding box center [395, 381] width 8 height 9
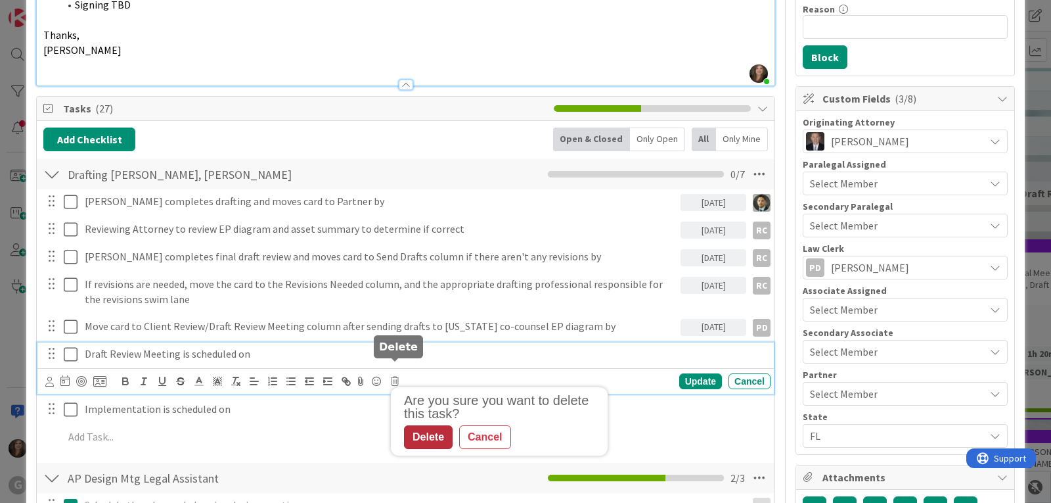
click at [427, 425] on div "Delete" at bounding box center [428, 437] width 49 height 24
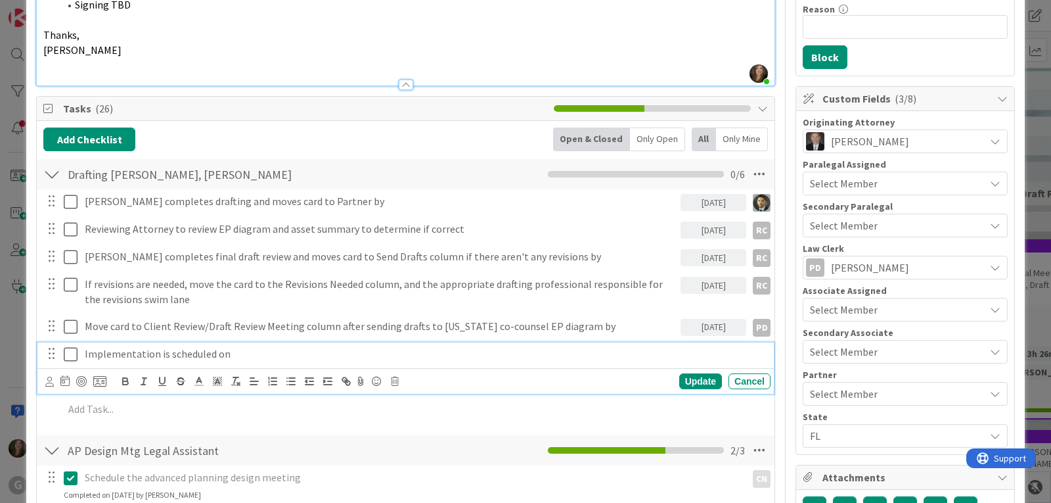
click at [223, 346] on p "Implementation is scheduled on" at bounding box center [425, 353] width 681 height 15
click at [235, 346] on p "Implementation is scheduled on" at bounding box center [425, 353] width 681 height 15
click at [279, 346] on p "Implementation is scheduled on TBD Co-Coiunsel will" at bounding box center [425, 353] width 681 height 15
click at [328, 346] on p "Implementation is scheduled on TBD Co-Counsel will" at bounding box center [425, 353] width 681 height 15
click at [695, 373] on div "Update" at bounding box center [700, 381] width 43 height 16
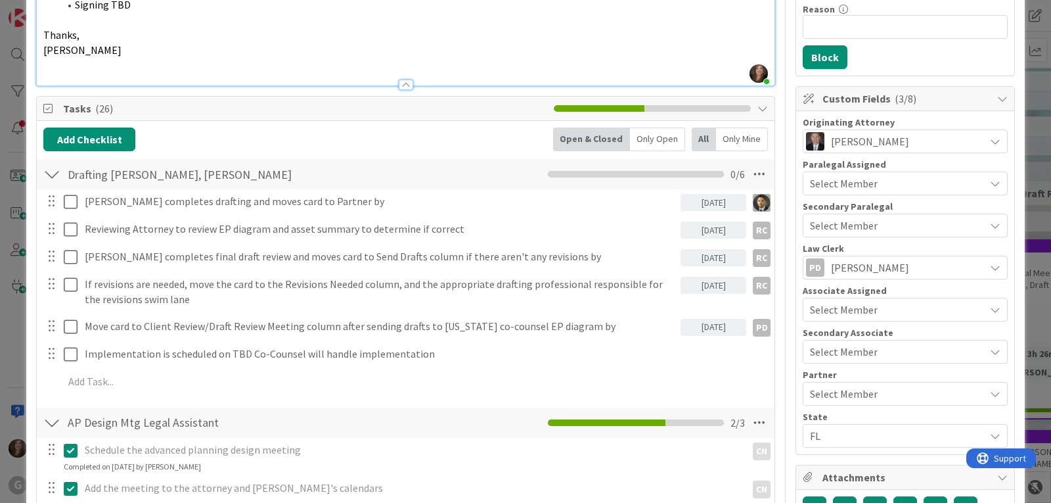
click at [872, 313] on div "Select Member" at bounding box center [897, 310] width 175 height 16
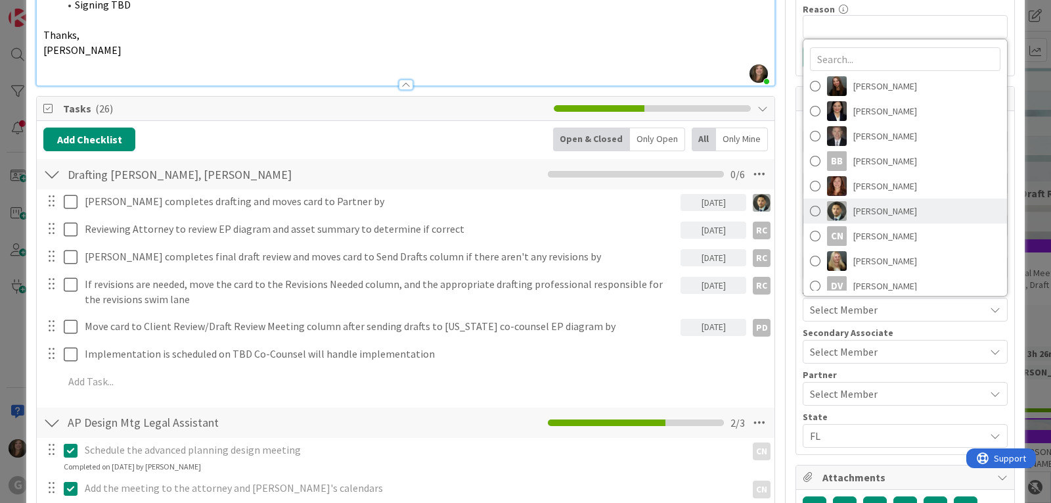
click at [854, 214] on span "[PERSON_NAME]" at bounding box center [886, 211] width 64 height 20
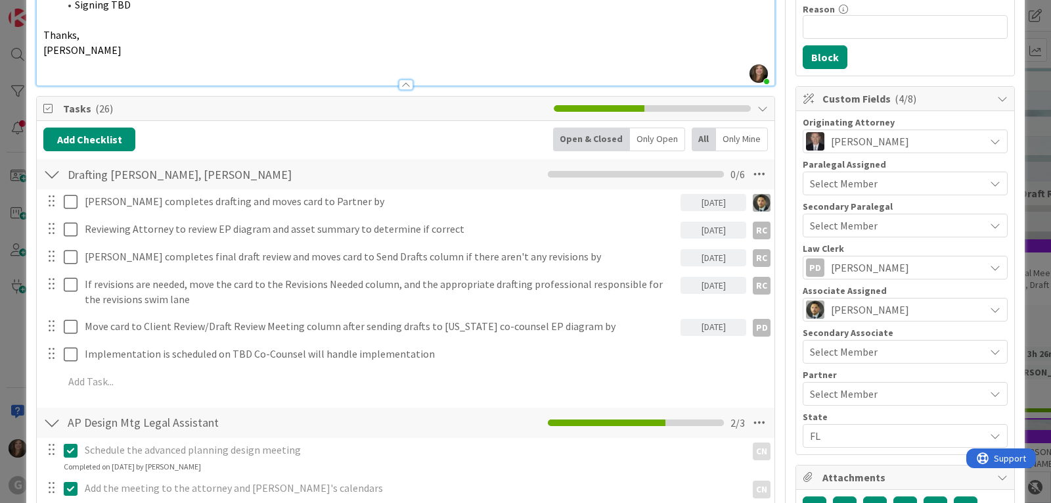
click at [836, 398] on span "Select Member" at bounding box center [844, 394] width 68 height 16
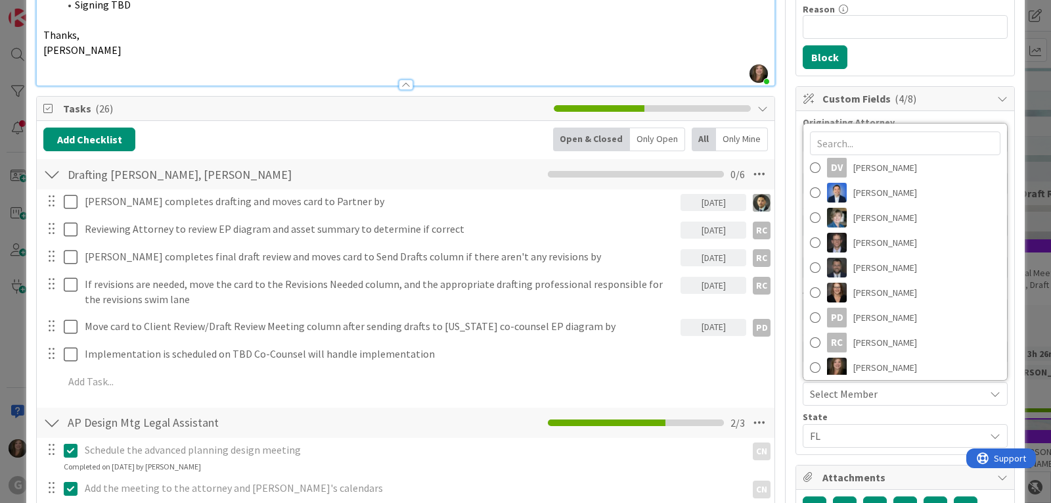
scroll to position [208, 0]
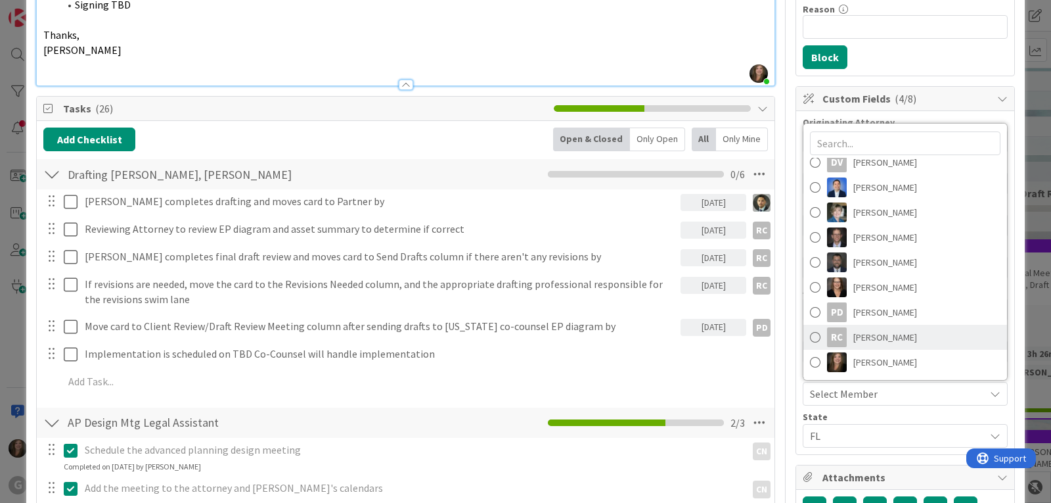
click at [840, 333] on link "RC [PERSON_NAME]" at bounding box center [906, 337] width 204 height 25
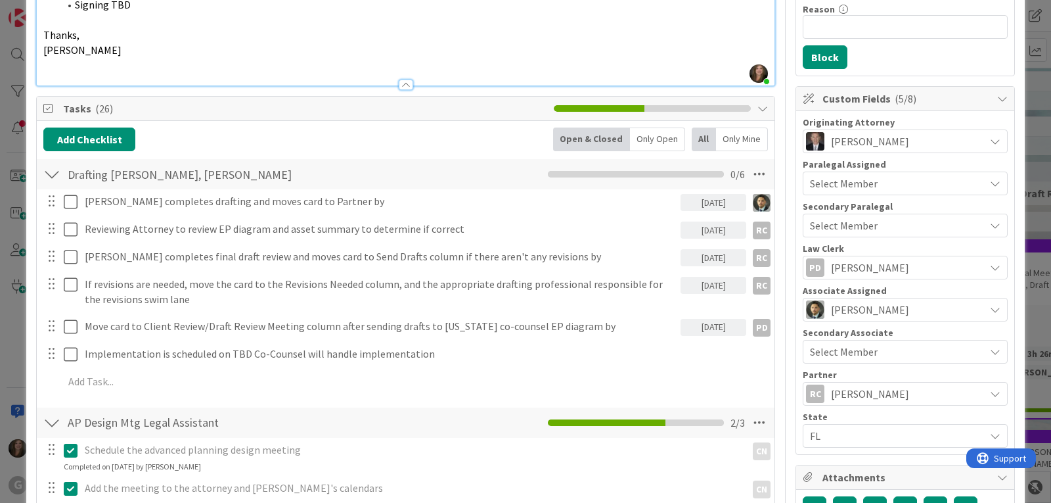
scroll to position [0, 0]
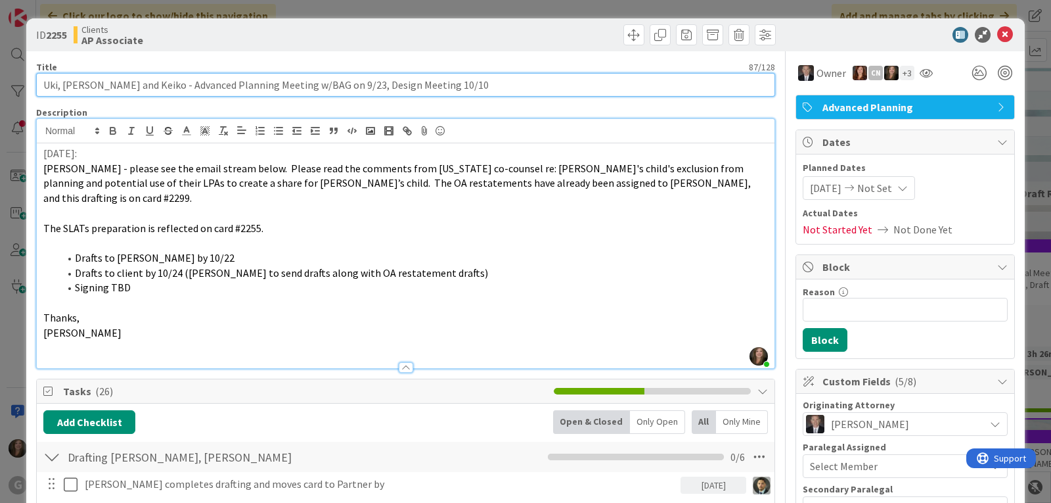
click at [478, 83] on input "Uki, [PERSON_NAME] and Keiko - Advanced Planning Meeting w/BAG on 9/23, Design …" at bounding box center [405, 85] width 739 height 24
type input "[PERSON_NAME], [PERSON_NAME] and Keiko - Advanced Planning Meeting w/BAG on 9/2…"
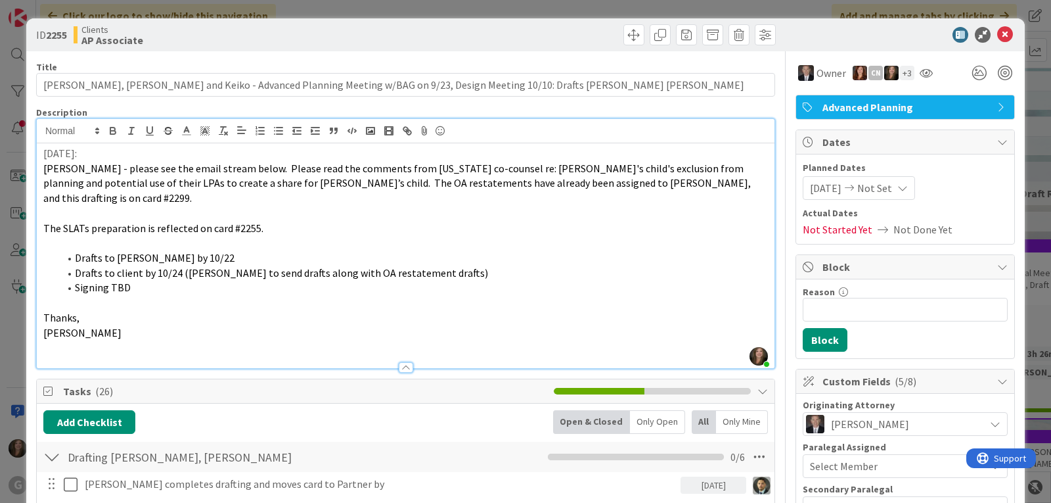
click at [135, 280] on li "Signing TBD" at bounding box center [413, 287] width 709 height 15
click at [997, 30] on icon at bounding box center [1005, 35] width 16 height 16
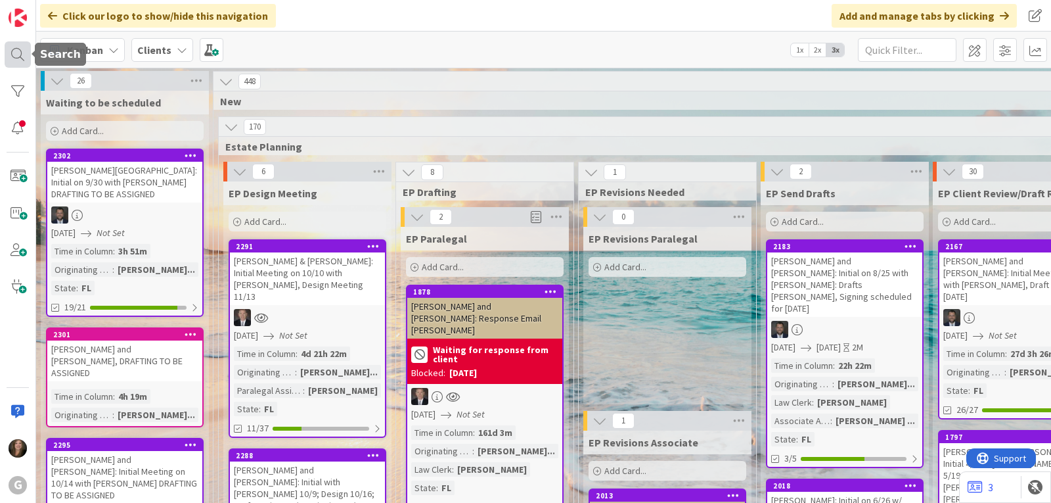
click at [20, 51] on div at bounding box center [18, 54] width 26 height 26
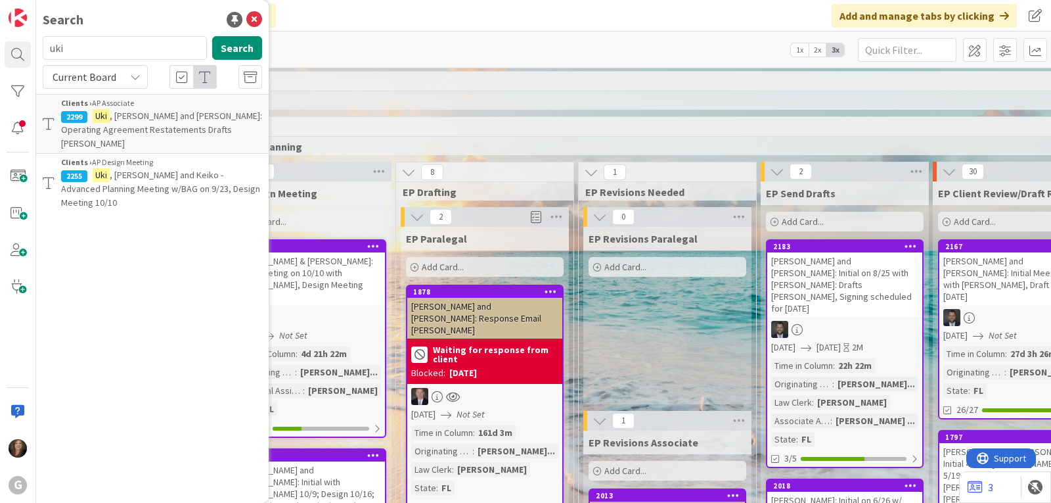
drag, startPoint x: 91, startPoint y: 50, endPoint x: 43, endPoint y: 47, distance: 47.4
click at [43, 47] on input "uki" at bounding box center [125, 48] width 164 height 24
type input "[PERSON_NAME]"
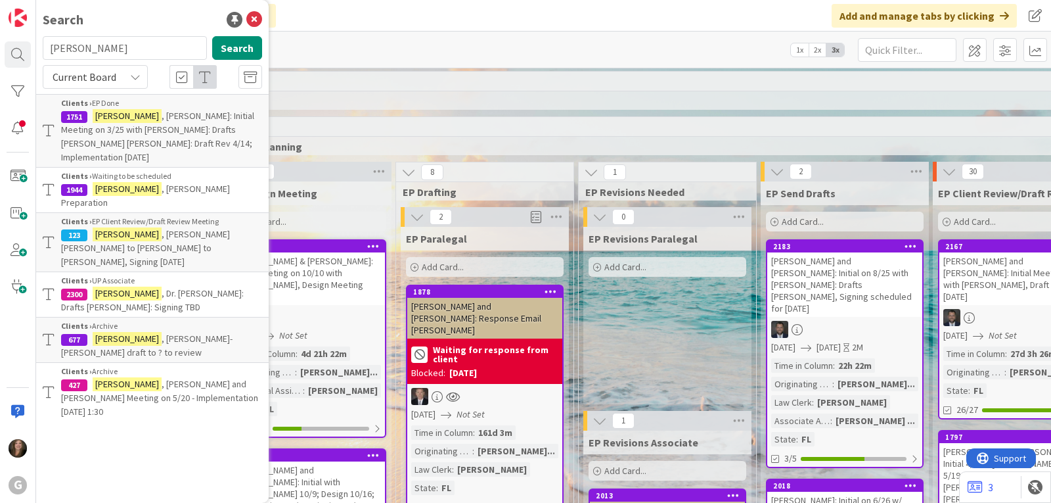
click at [172, 183] on span ", [PERSON_NAME] Preparation" at bounding box center [145, 196] width 169 height 26
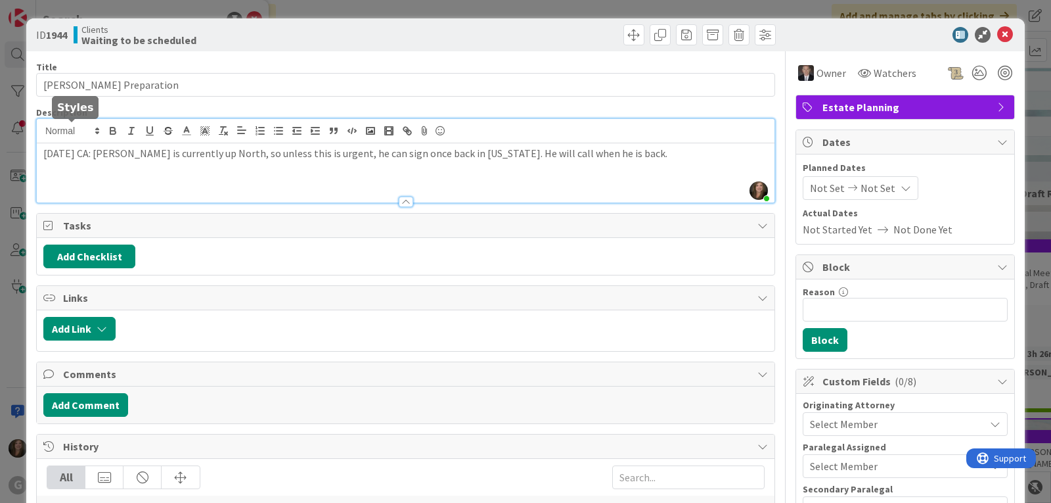
click at [44, 136] on div "[PERSON_NAME] just joined [DATE] CA: [PERSON_NAME] is currently up North, so un…" at bounding box center [406, 160] width 738 height 83
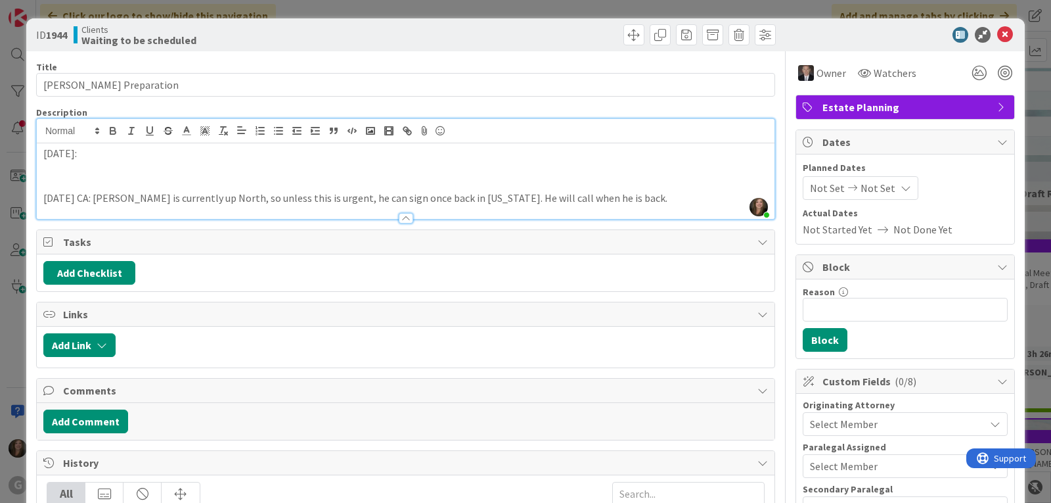
click at [74, 164] on p at bounding box center [405, 168] width 725 height 15
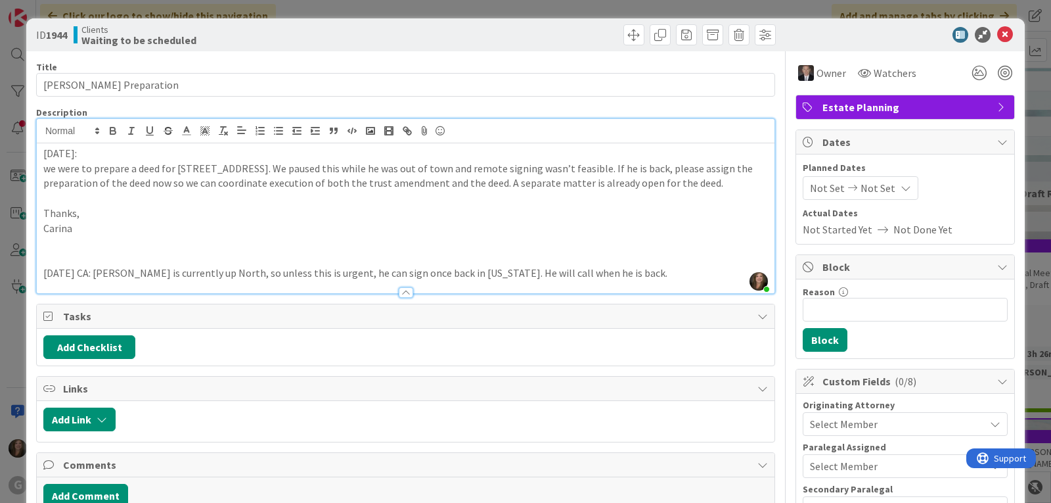
click at [42, 171] on div "[DATE]: we were to prepare a deed for [STREET_ADDRESS]. We paused this while he…" at bounding box center [406, 218] width 738 height 150
click at [87, 156] on p "[DATE]:" at bounding box center [405, 153] width 725 height 15
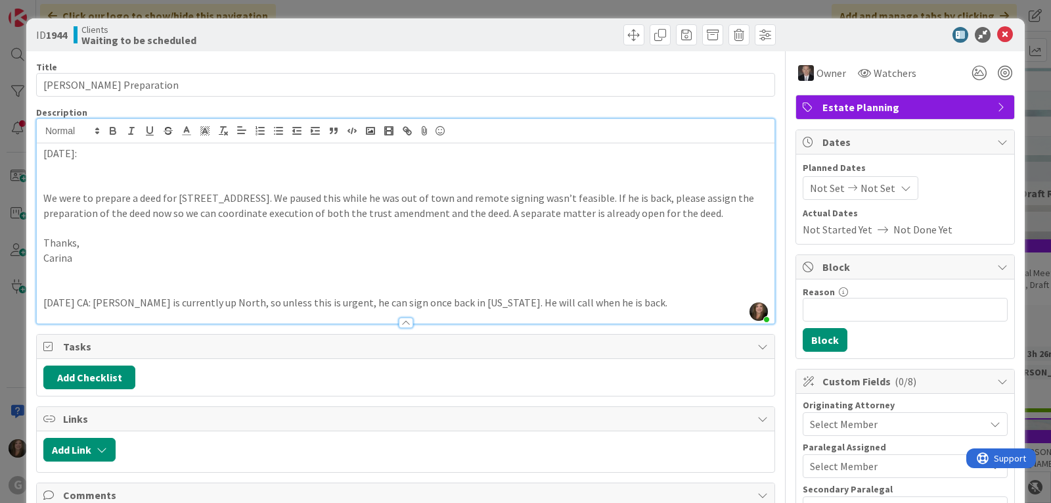
click at [74, 167] on p at bounding box center [405, 168] width 725 height 15
click at [627, 34] on span at bounding box center [634, 34] width 21 height 21
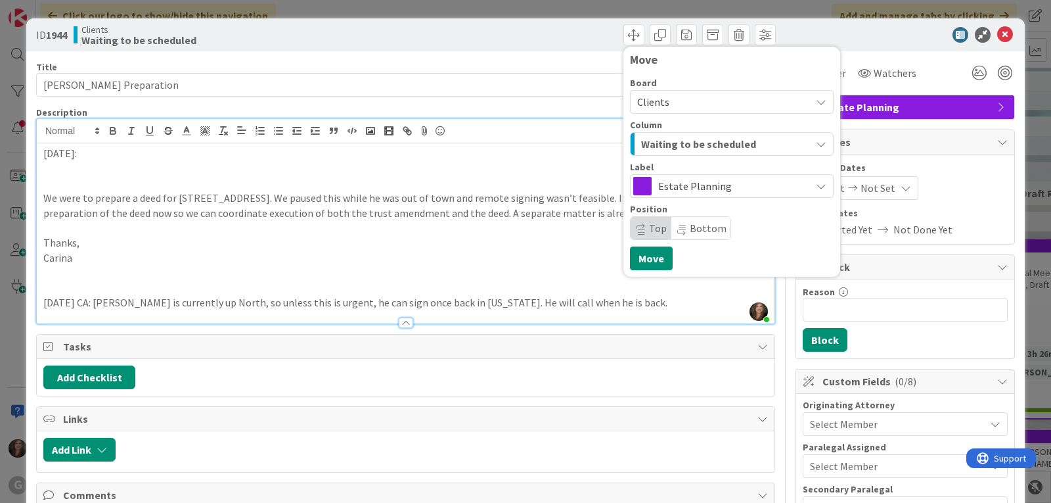
click at [754, 147] on div "Waiting to be scheduled" at bounding box center [724, 143] width 173 height 21
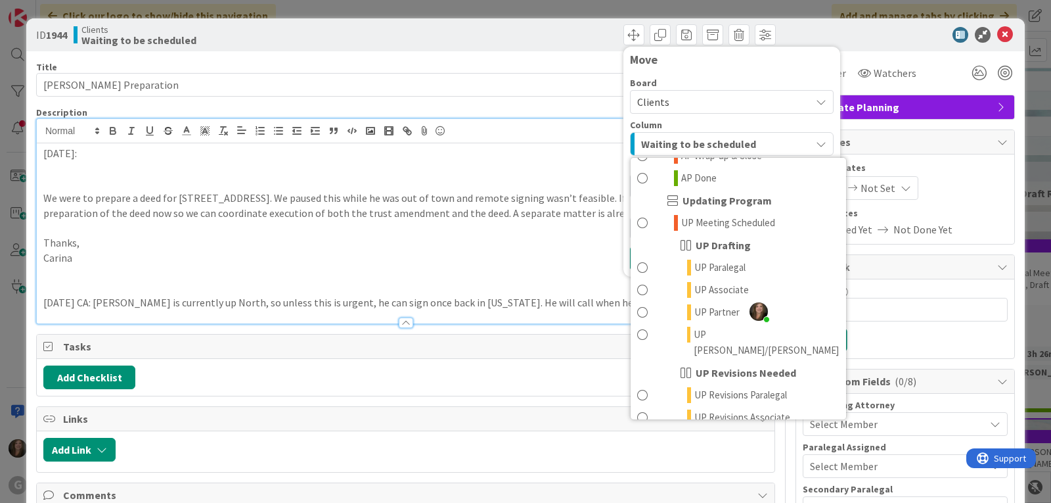
scroll to position [920, 0]
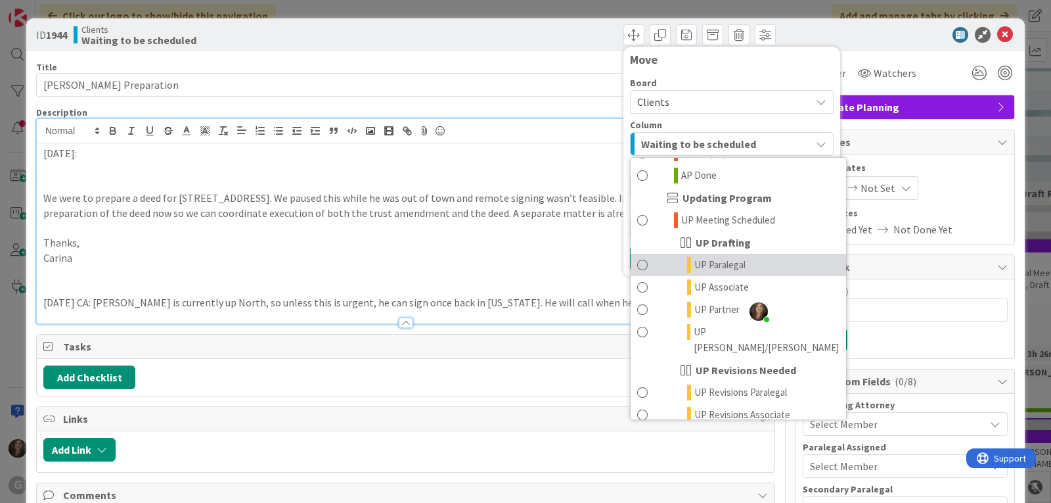
click at [707, 257] on span "UP Paralegal" at bounding box center [720, 265] width 51 height 16
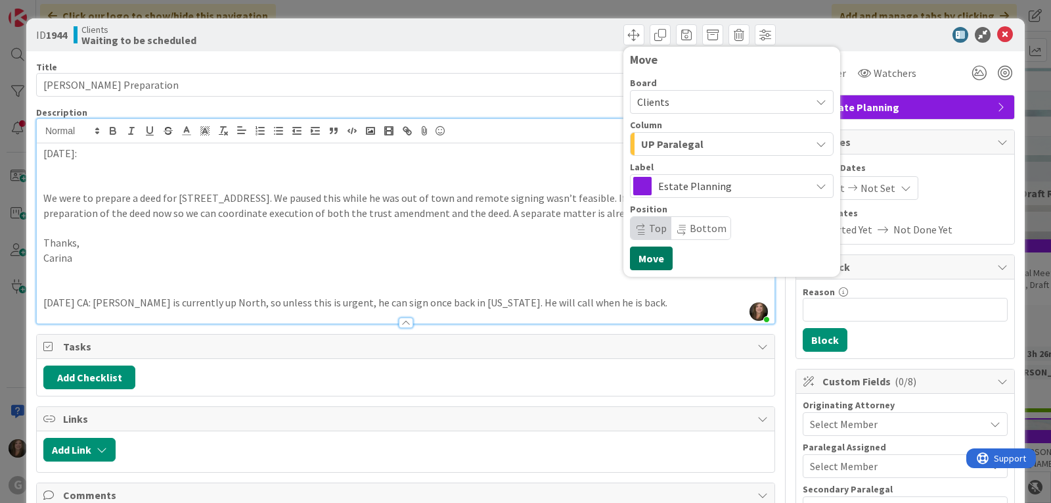
click at [630, 260] on button "Move" at bounding box center [651, 258] width 43 height 24
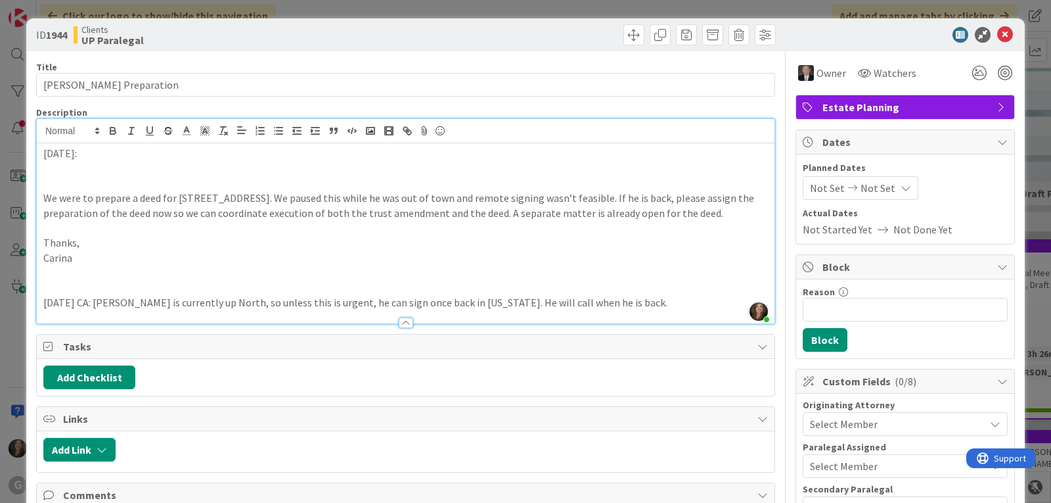
click at [970, 101] on span "Estate Planning" at bounding box center [907, 107] width 168 height 16
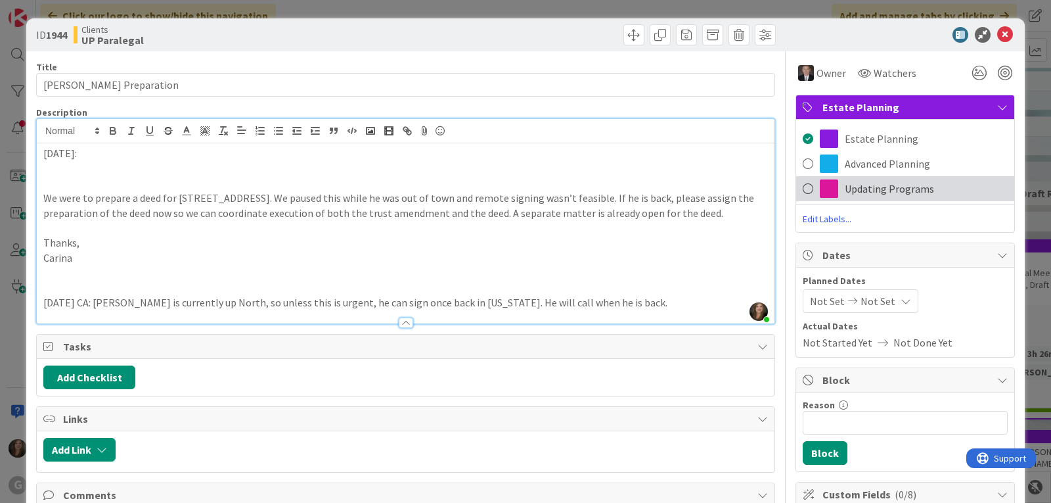
click at [857, 185] on span "Updating Programs" at bounding box center [889, 189] width 89 height 16
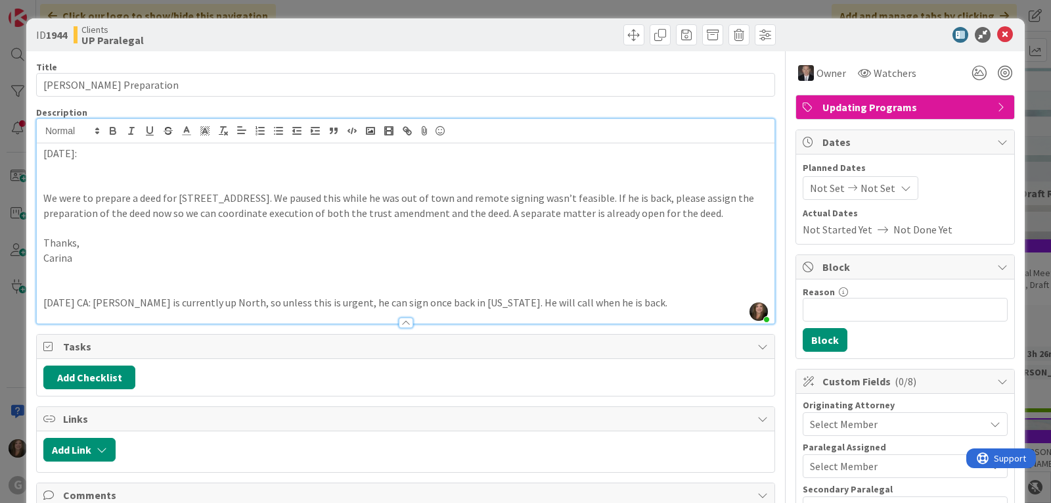
click at [72, 165] on p at bounding box center [405, 168] width 725 height 15
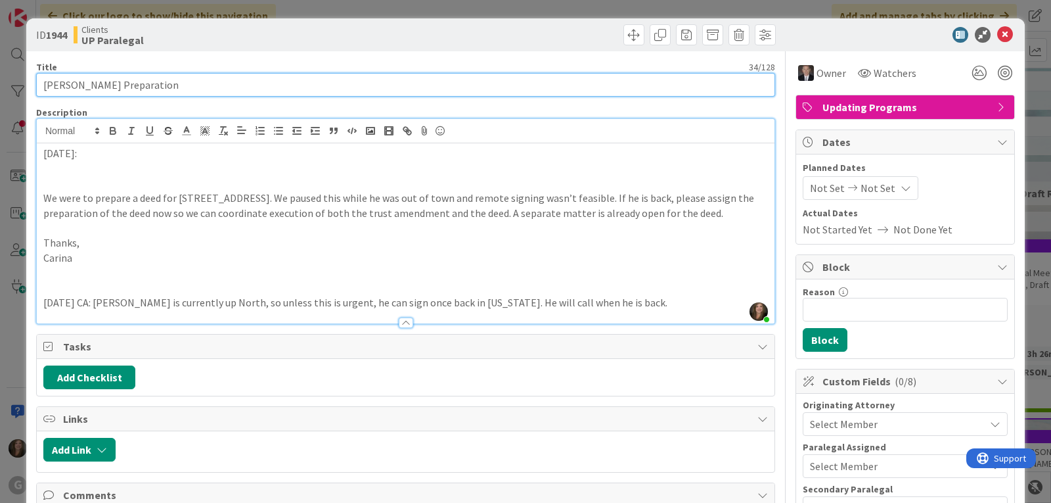
click at [277, 80] on input "[PERSON_NAME] Preparation" at bounding box center [405, 85] width 739 height 24
type input "[PERSON_NAME] Preparation: [PERSON_NAME]"
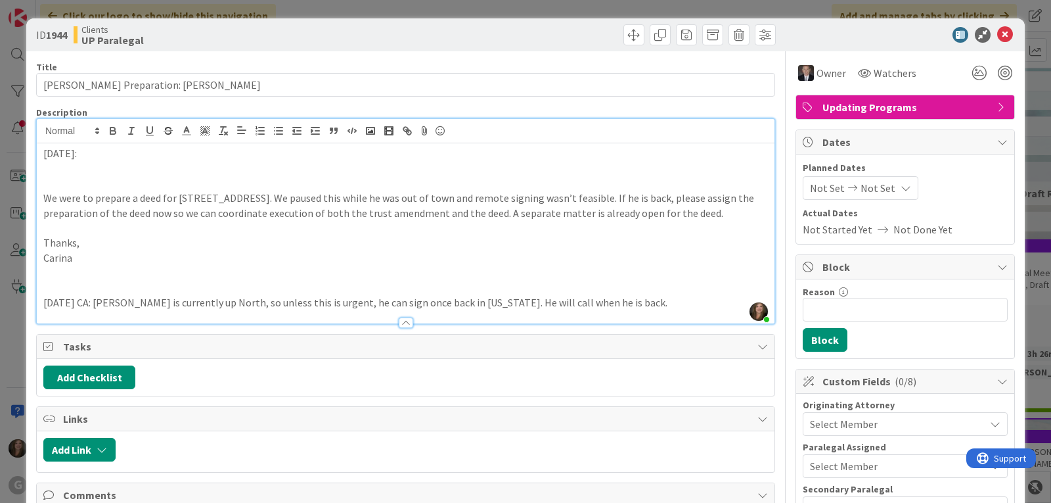
click at [83, 169] on p at bounding box center [405, 168] width 725 height 15
click at [859, 418] on span "Select Member" at bounding box center [844, 424] width 68 height 16
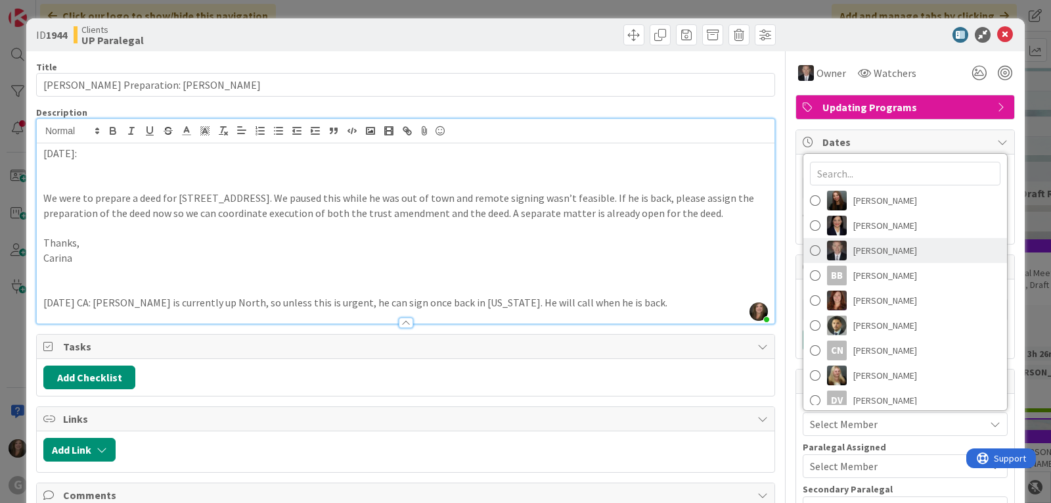
click at [863, 247] on span "[PERSON_NAME]" at bounding box center [886, 250] width 64 height 20
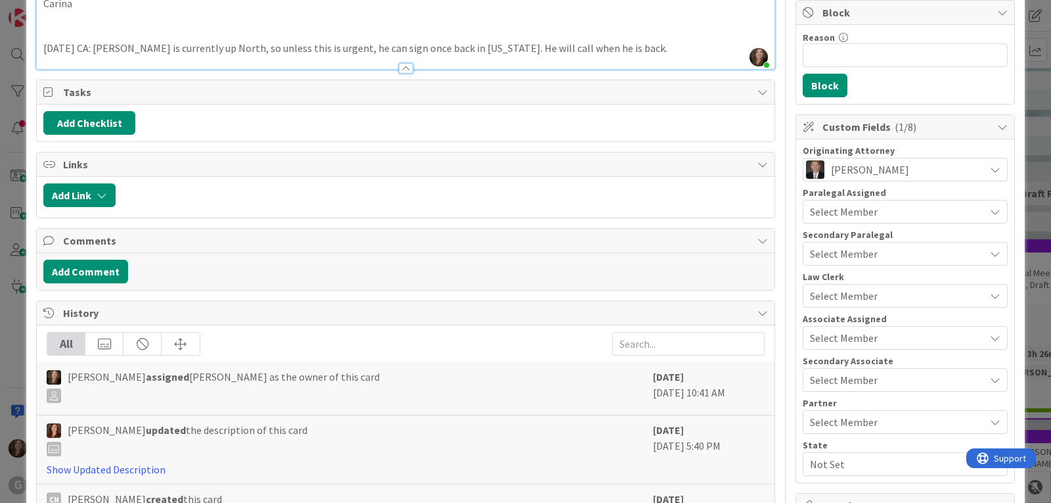
scroll to position [263, 0]
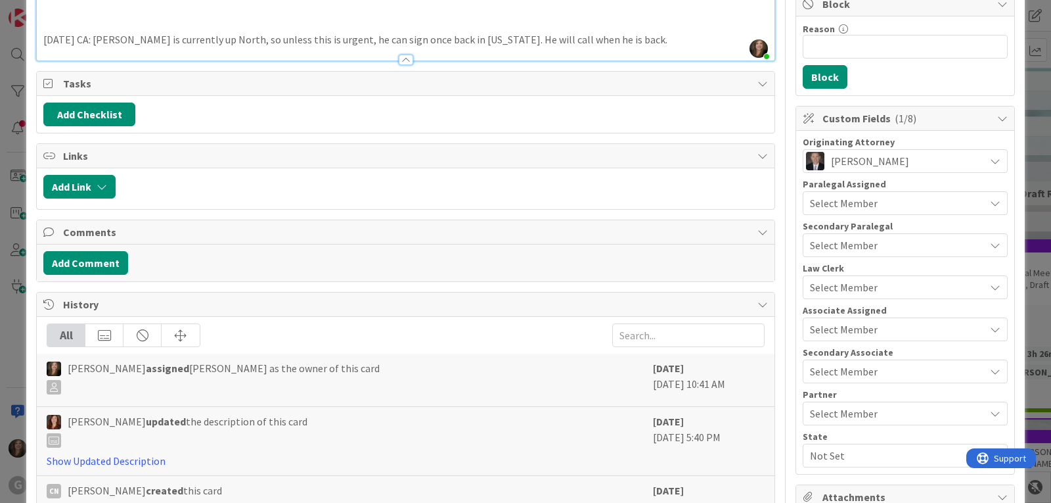
click at [825, 286] on span "Select Member" at bounding box center [844, 287] width 68 height 16
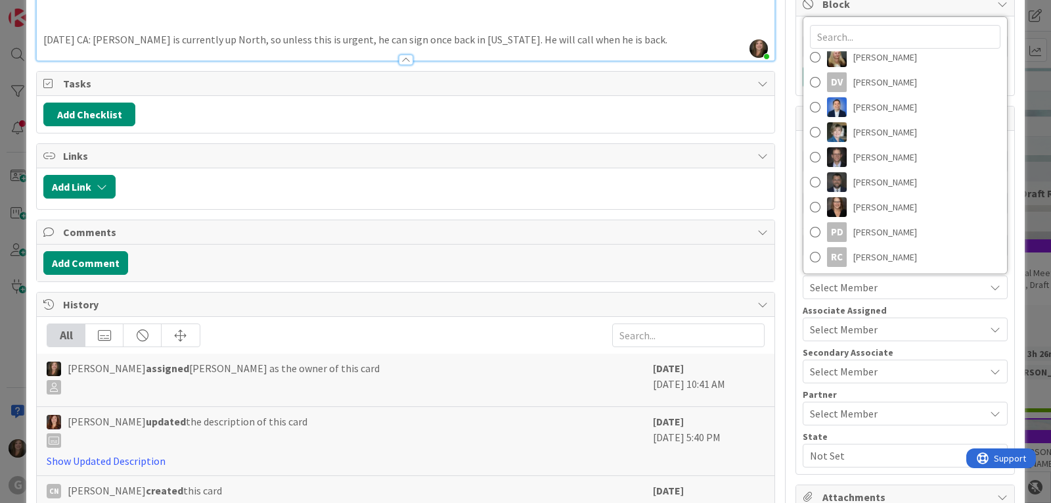
scroll to position [208, 0]
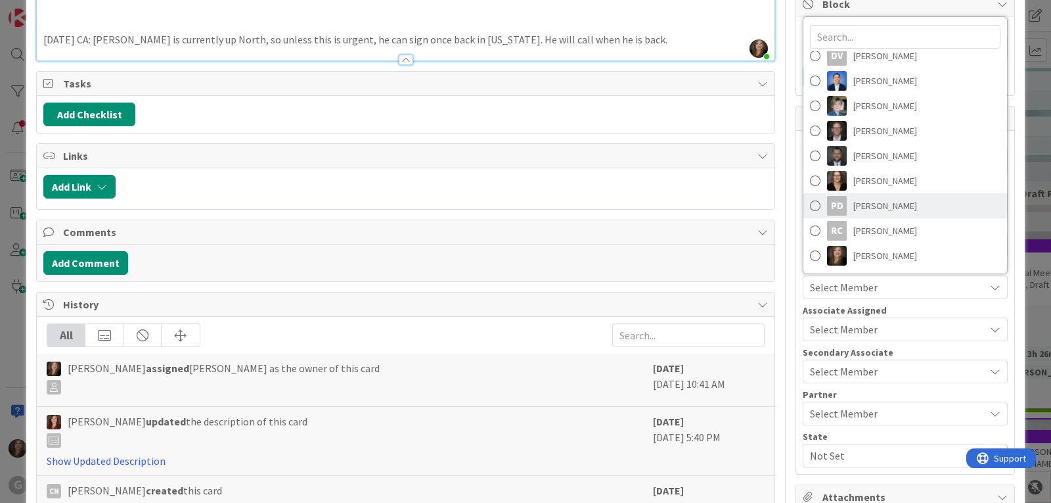
click at [838, 208] on link "PD [PERSON_NAME]" at bounding box center [906, 205] width 204 height 25
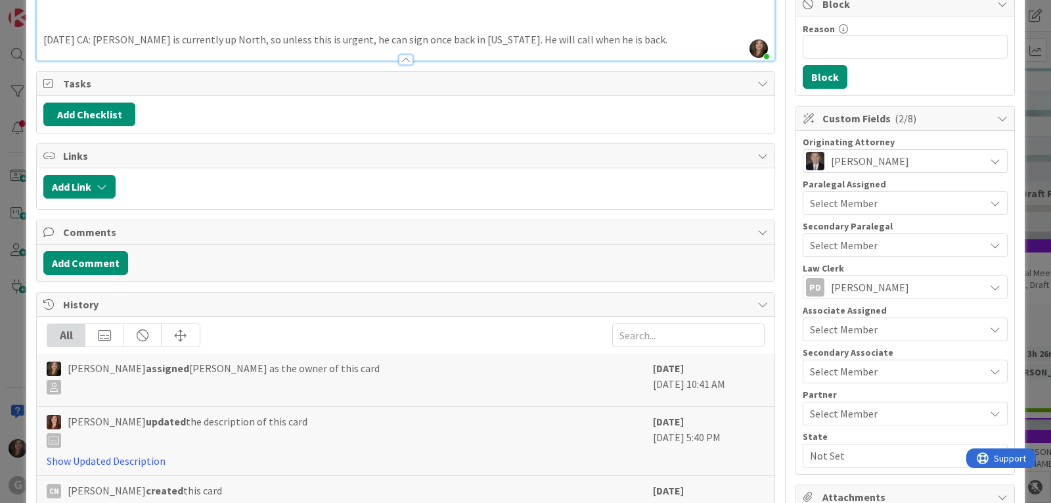
click at [840, 327] on span "Select Member" at bounding box center [844, 329] width 68 height 16
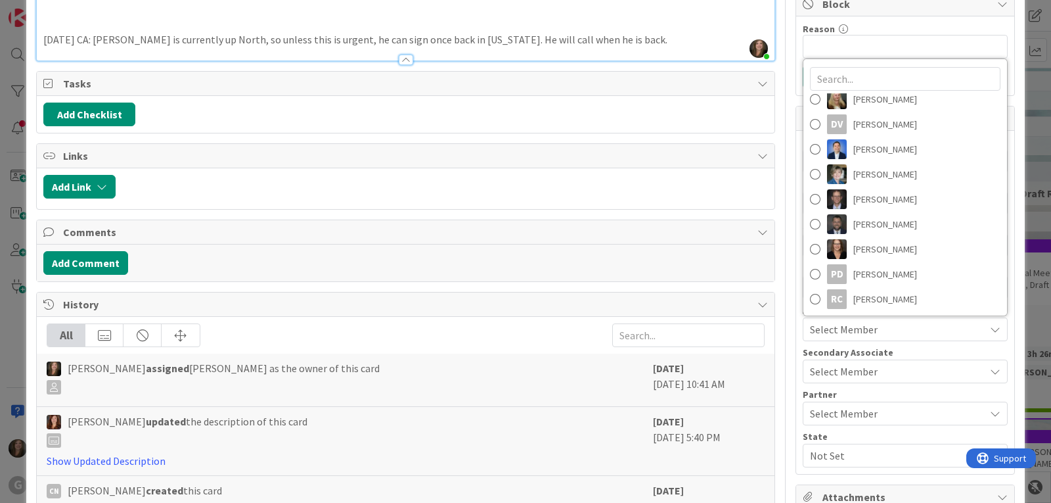
scroll to position [197, 0]
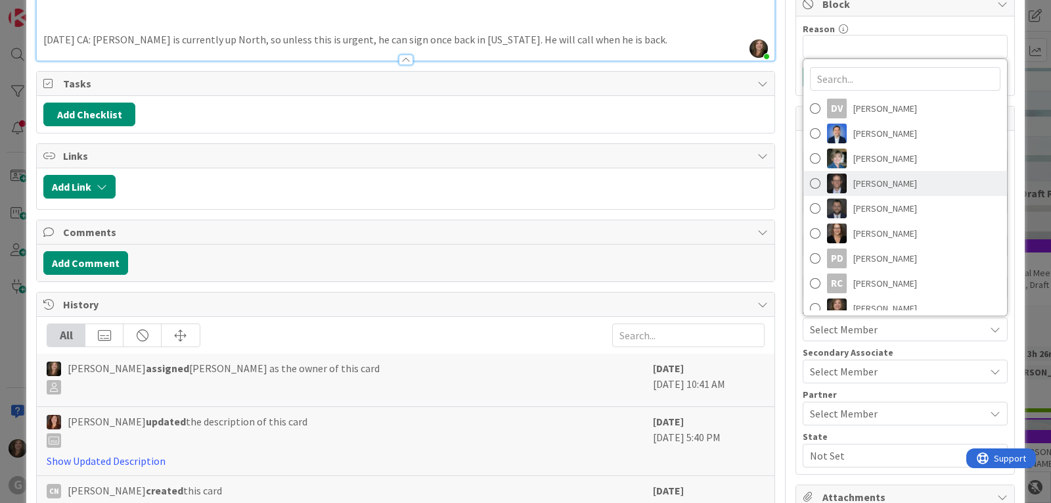
click at [831, 178] on img at bounding box center [837, 183] width 20 height 20
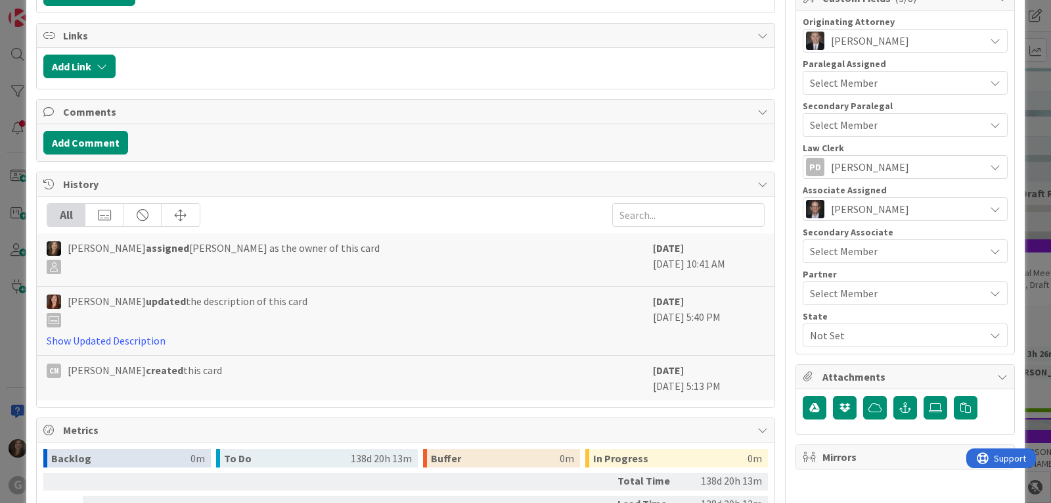
scroll to position [394, 0]
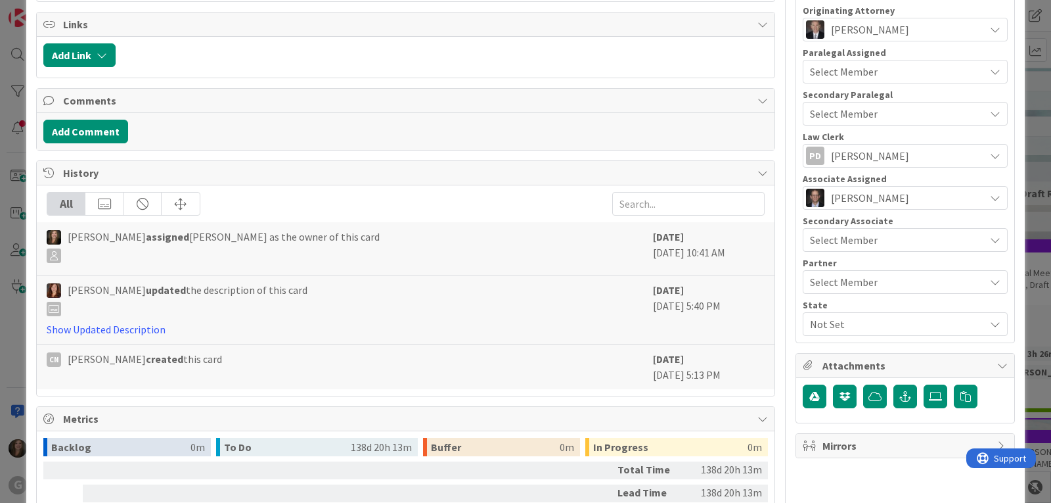
click at [865, 325] on span "Not Set" at bounding box center [897, 324] width 175 height 16
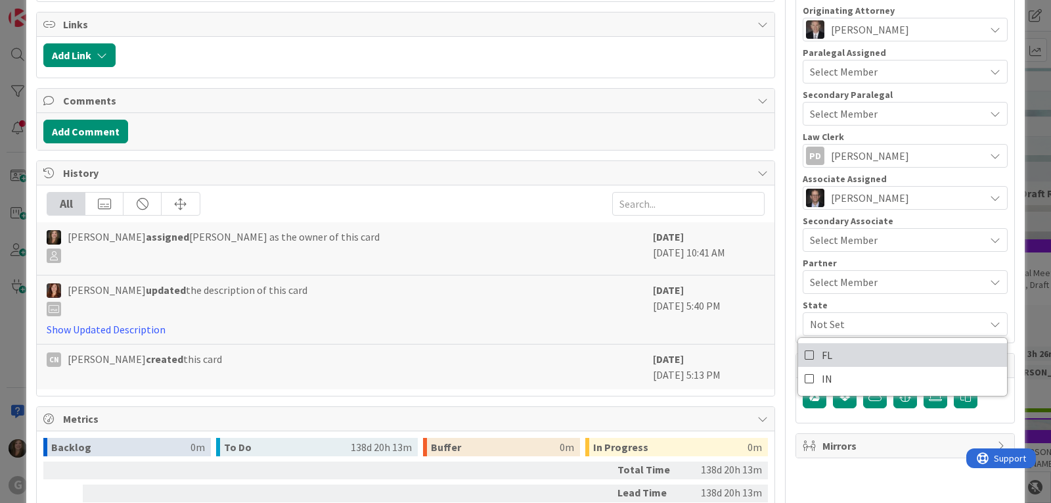
click at [855, 358] on link "FL" at bounding box center [902, 355] width 209 height 24
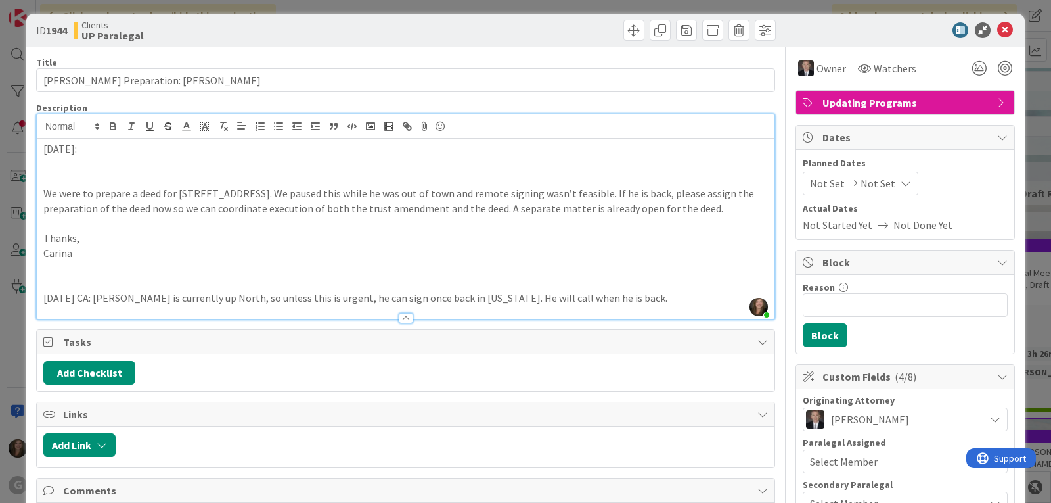
scroll to position [0, 0]
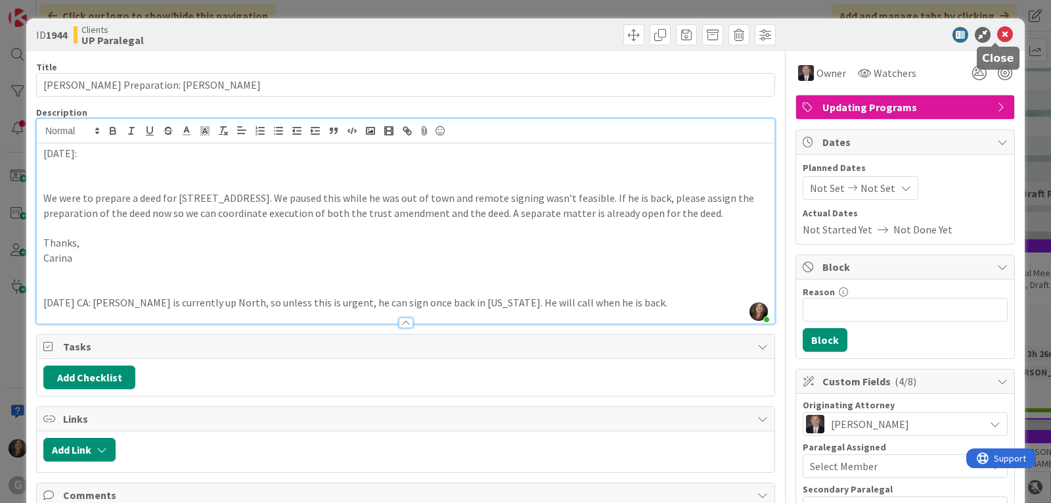
click at [997, 32] on icon at bounding box center [1005, 35] width 16 height 16
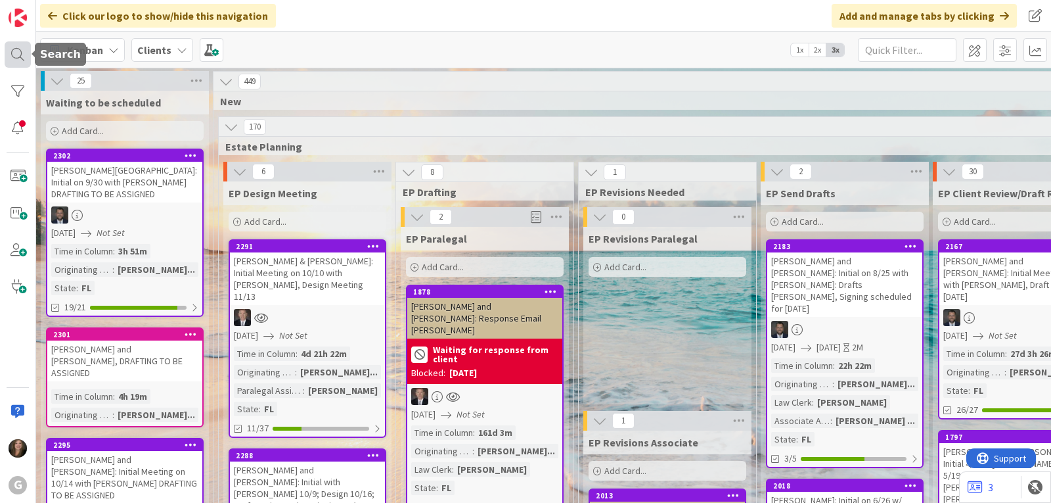
click at [20, 58] on div at bounding box center [18, 54] width 26 height 26
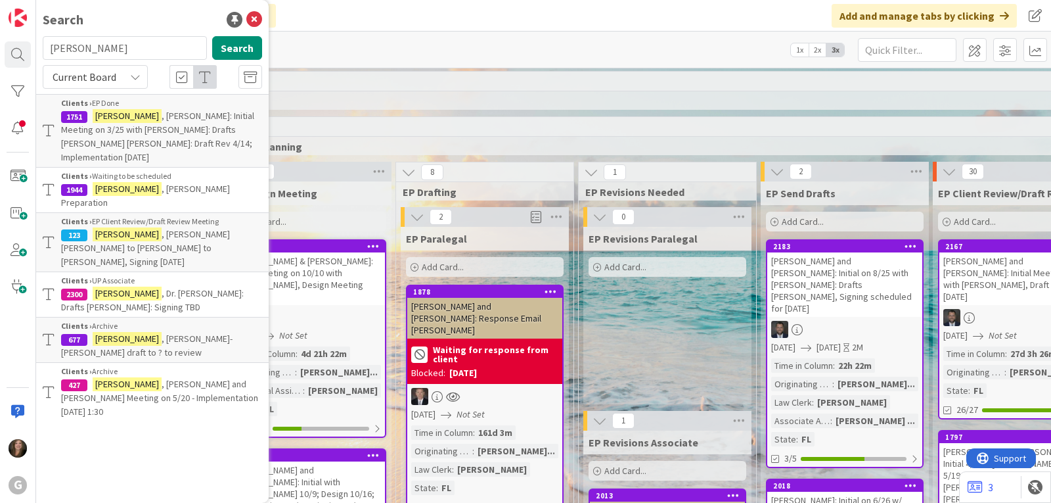
click at [201, 275] on div "Clients › UP Associate" at bounding box center [161, 281] width 201 height 12
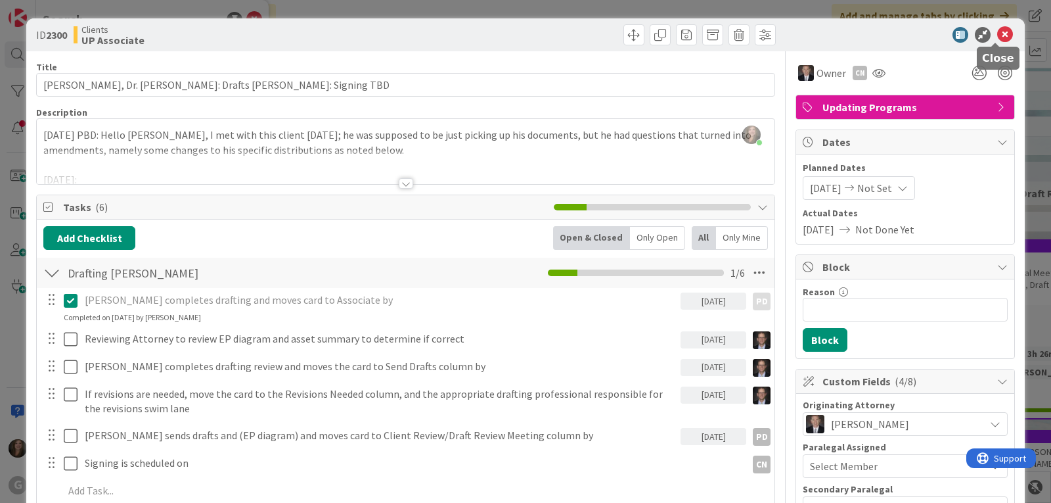
click at [997, 35] on icon at bounding box center [1005, 35] width 16 height 16
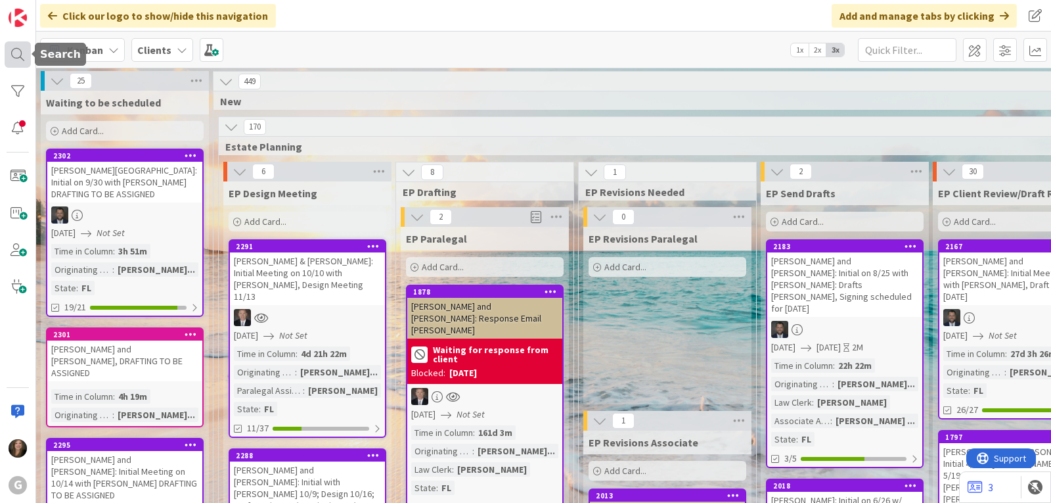
click at [15, 51] on div at bounding box center [18, 54] width 26 height 26
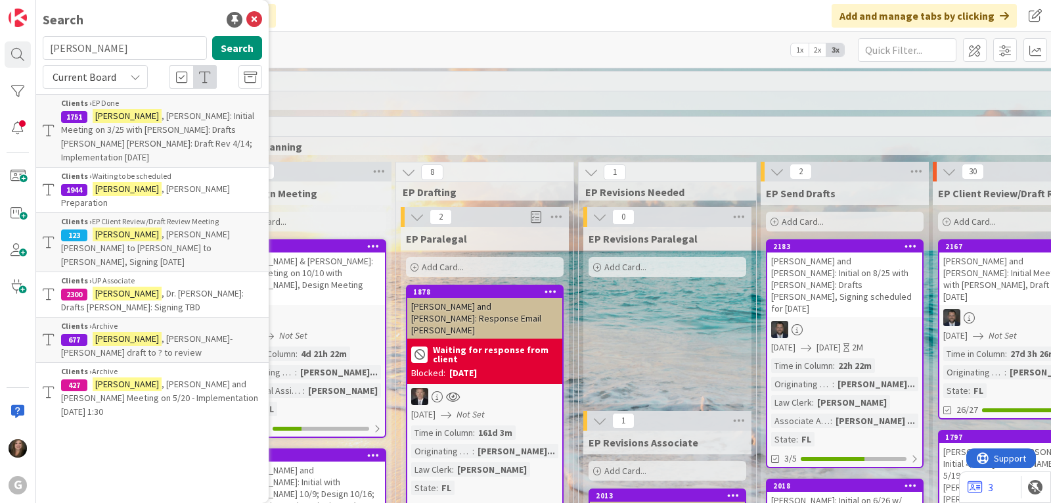
click at [122, 182] on mark "[PERSON_NAME]" at bounding box center [127, 189] width 69 height 14
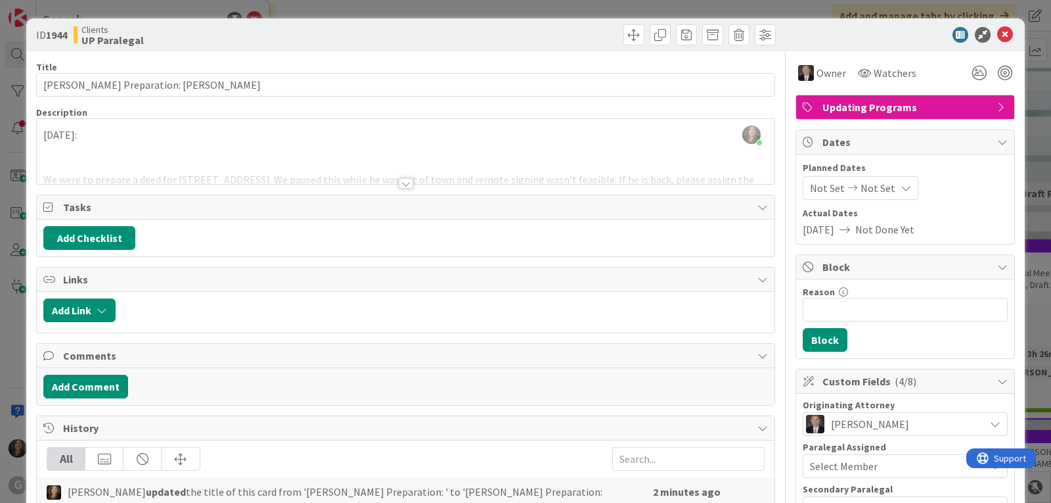
click at [56, 145] on div "[DATE]: We were to prepare a deed for [STREET_ADDRESS]. We paused this while he…" at bounding box center [406, 154] width 738 height 59
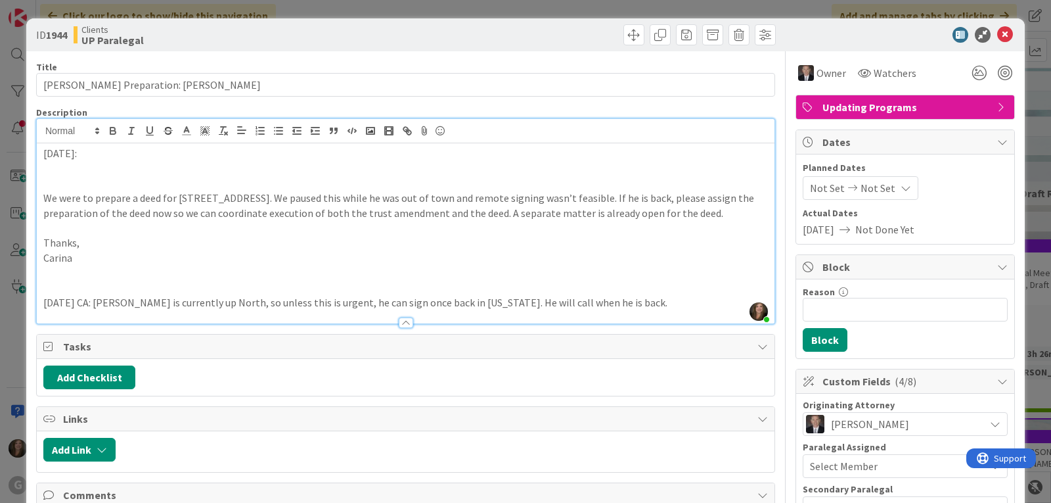
click at [57, 163] on p at bounding box center [405, 168] width 725 height 15
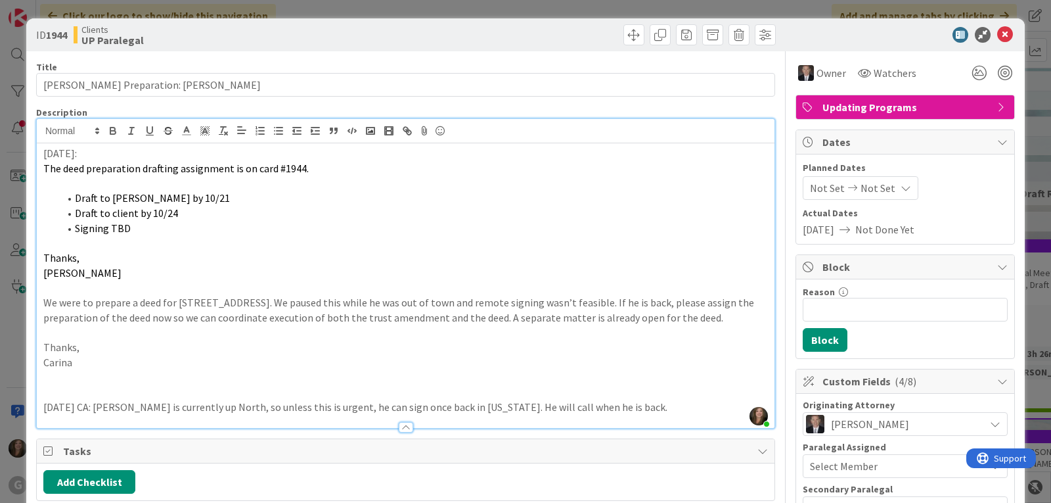
click at [815, 185] on span "Not Set" at bounding box center [827, 188] width 35 height 16
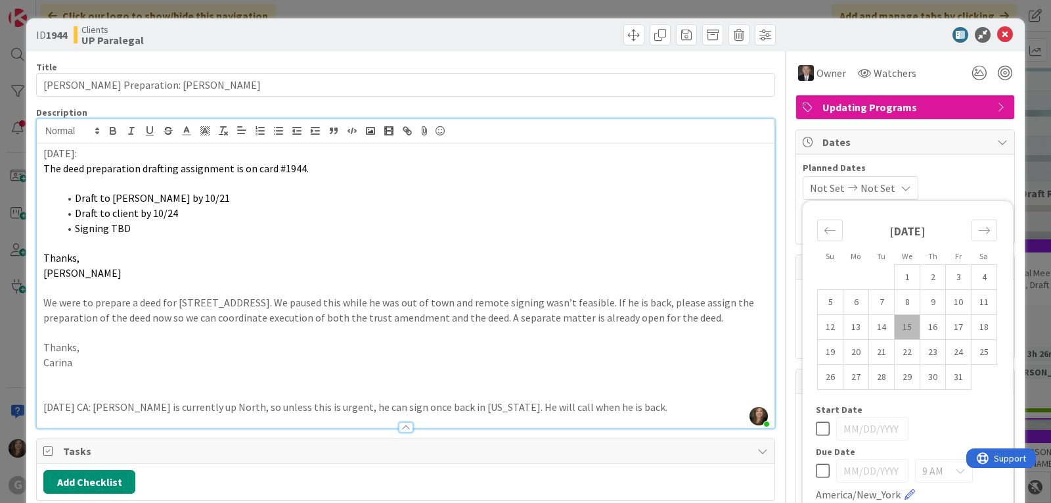
click at [899, 326] on td "15" at bounding box center [908, 327] width 26 height 25
type input "[DATE]"
click at [943, 184] on div "[DATE] Not Set Su Mo Tu We Th Fr Sa [DATE] 1 2 3 4 5 6 7 8 9 10 11 12 13 14 15 …" at bounding box center [905, 188] width 205 height 24
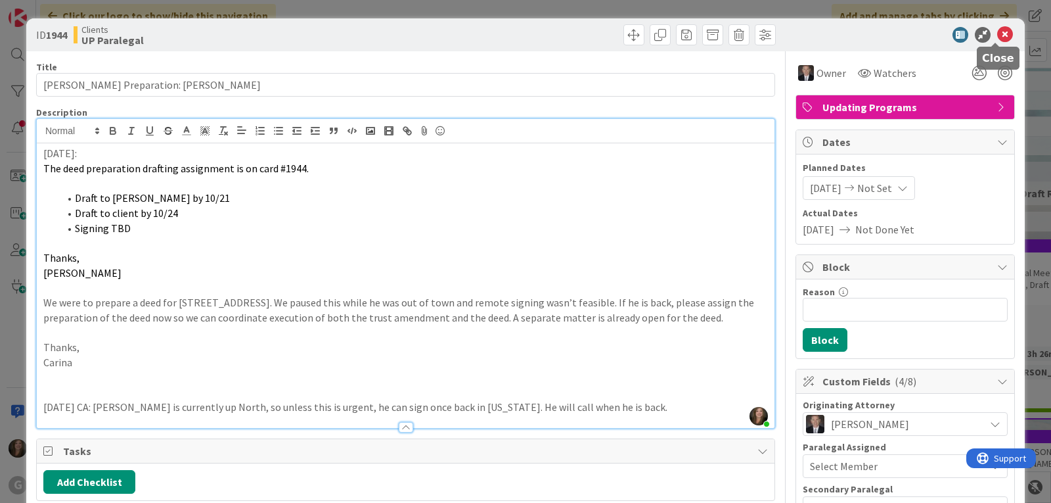
click at [997, 31] on icon at bounding box center [1005, 35] width 16 height 16
